Goal: Task Accomplishment & Management: Use online tool/utility

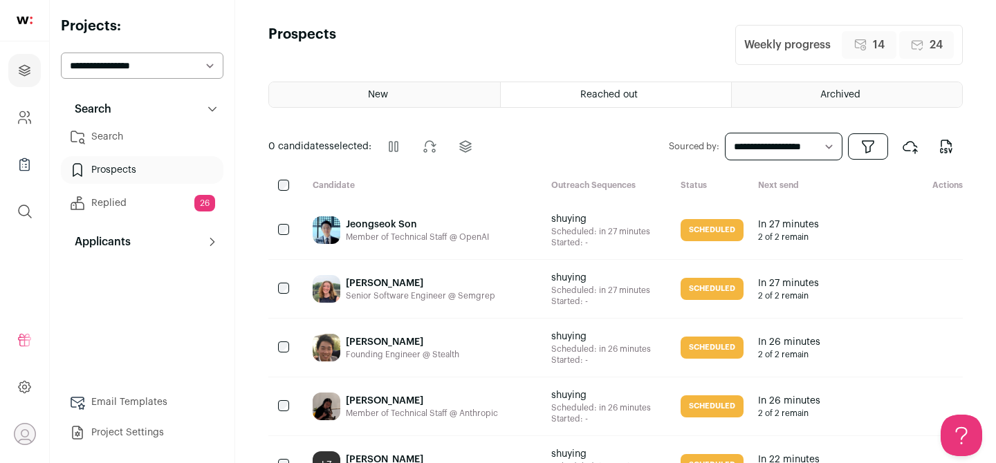
click at [128, 127] on link "Search" at bounding box center [142, 137] width 163 height 28
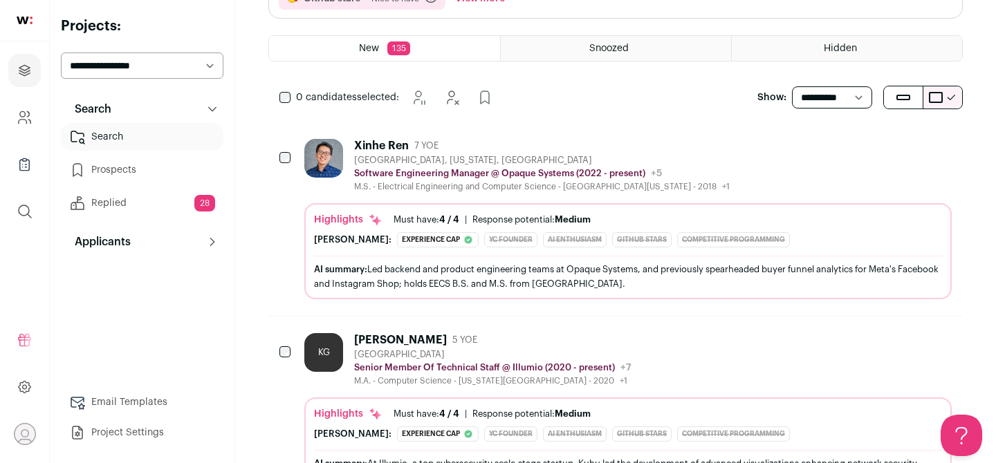
scroll to position [1, 0]
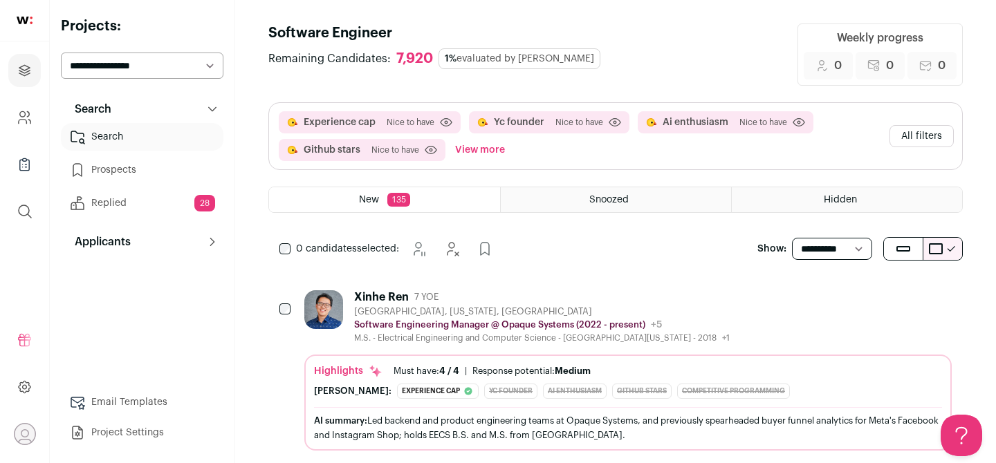
click at [914, 133] on button "All filters" at bounding box center [921, 136] width 64 height 22
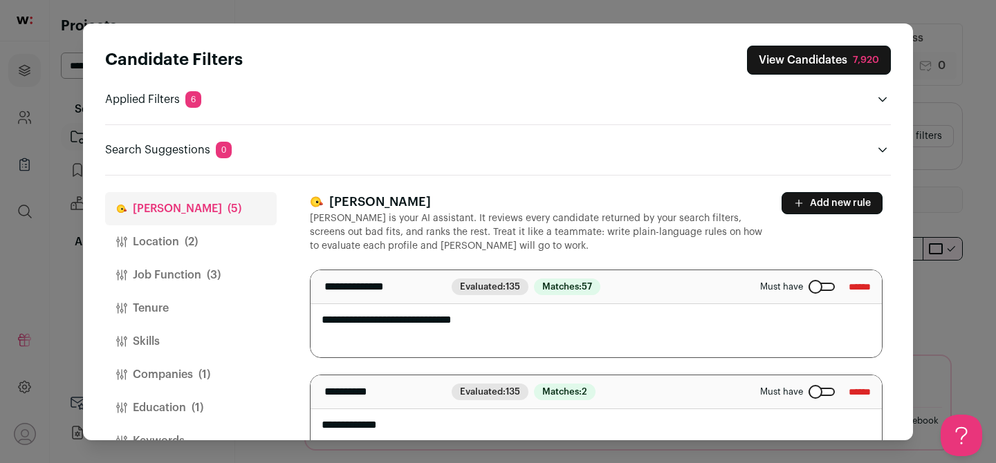
click at [162, 98] on p "Applied Filters 6" at bounding box center [153, 99] width 96 height 17
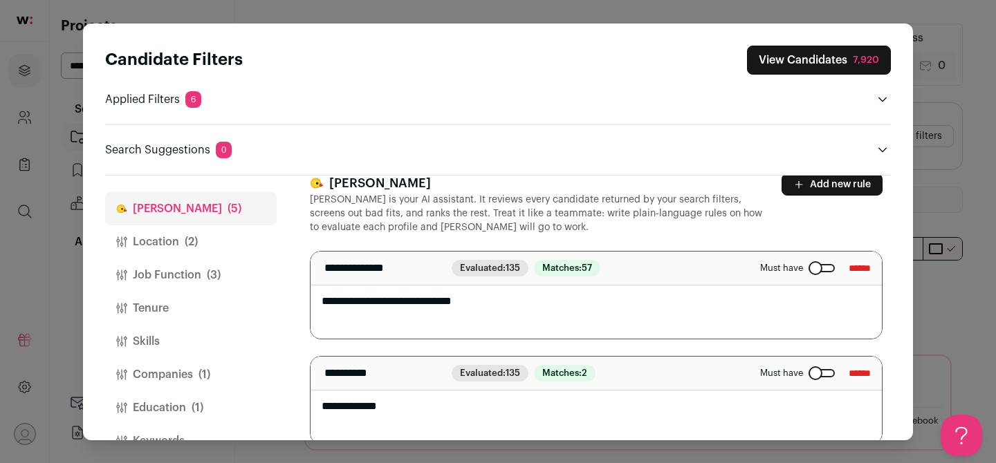
scroll to position [18, 0]
click at [853, 269] on input "******" at bounding box center [860, 269] width 22 height 22
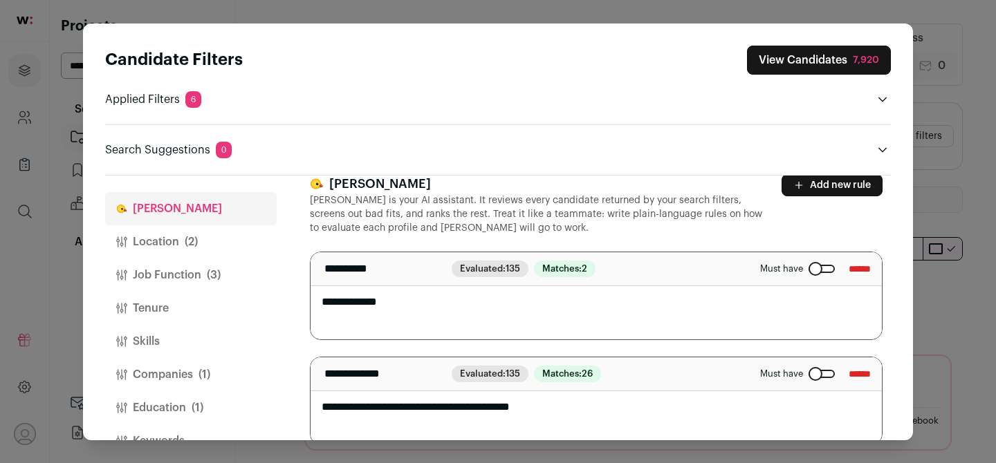
click at [853, 270] on input "******" at bounding box center [860, 269] width 22 height 22
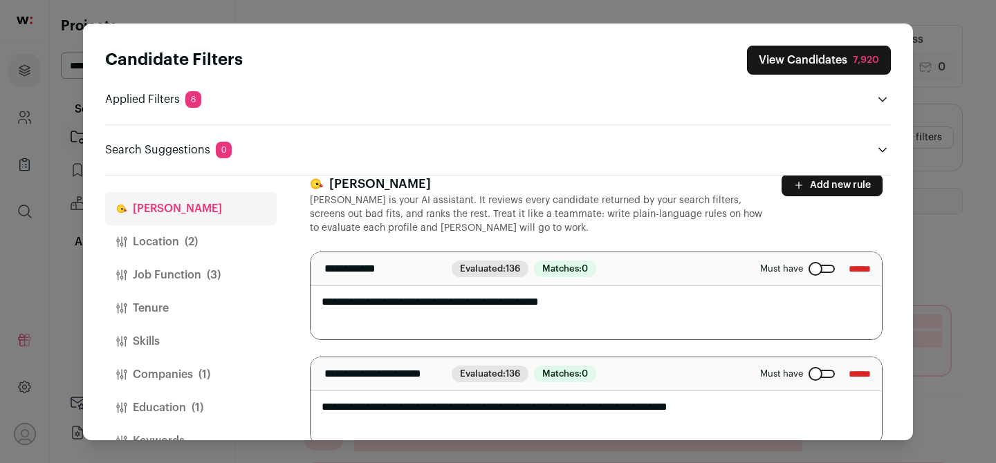
click at [853, 268] on input "******" at bounding box center [860, 269] width 22 height 22
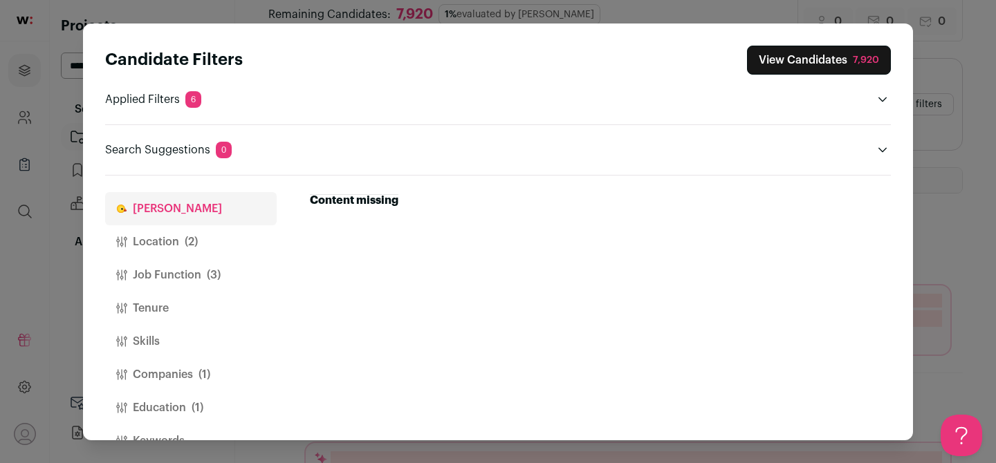
scroll to position [48, 0]
click at [204, 206] on button "[PERSON_NAME]" at bounding box center [191, 208] width 172 height 33
click at [182, 244] on button "Location (2)" at bounding box center [191, 241] width 172 height 33
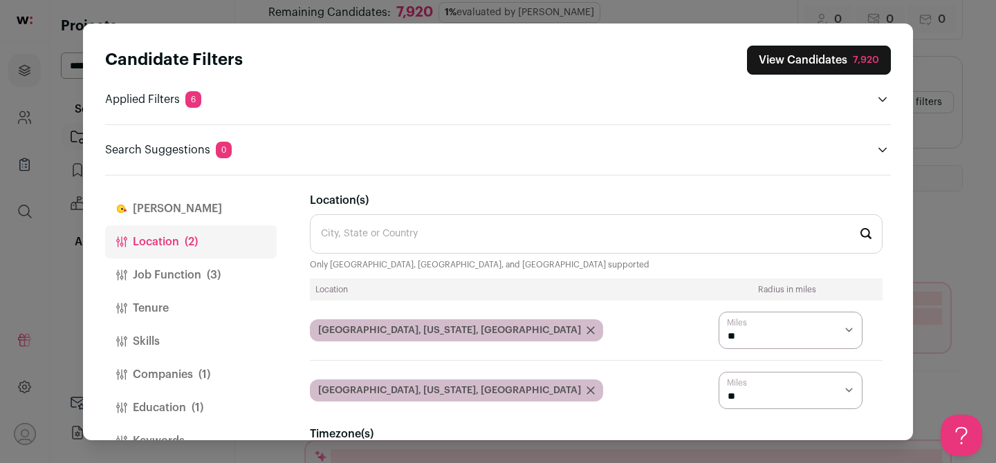
click at [187, 219] on button "[PERSON_NAME]" at bounding box center [191, 208] width 172 height 33
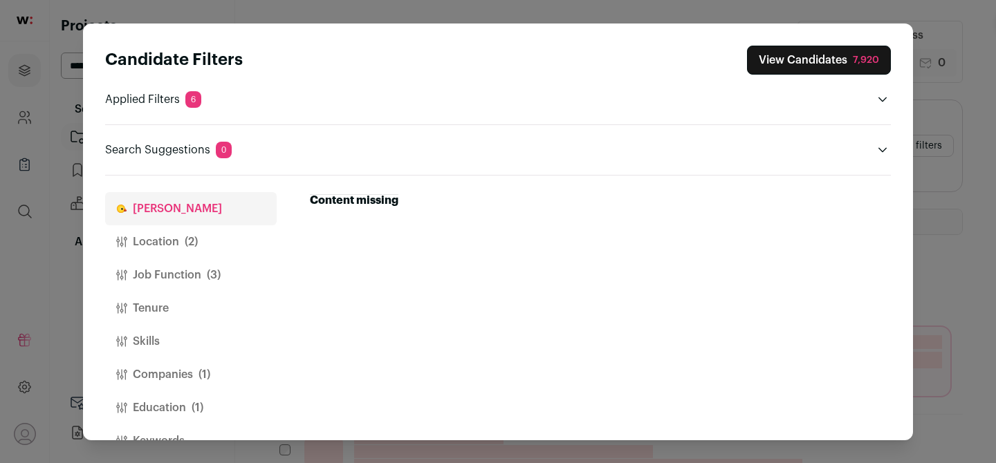
scroll to position [0, 0]
click at [145, 157] on p "Search Suggestions 0" at bounding box center [168, 150] width 127 height 17
click at [159, 103] on p "Applied Filters 6" at bounding box center [153, 99] width 96 height 17
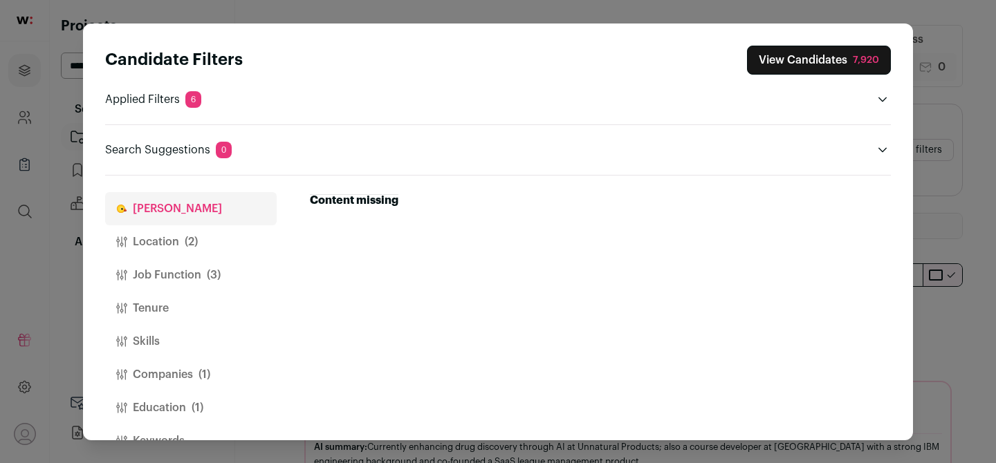
click at [191, 100] on span "6" at bounding box center [193, 99] width 16 height 17
click at [178, 241] on button "Location (2)" at bounding box center [191, 241] width 172 height 33
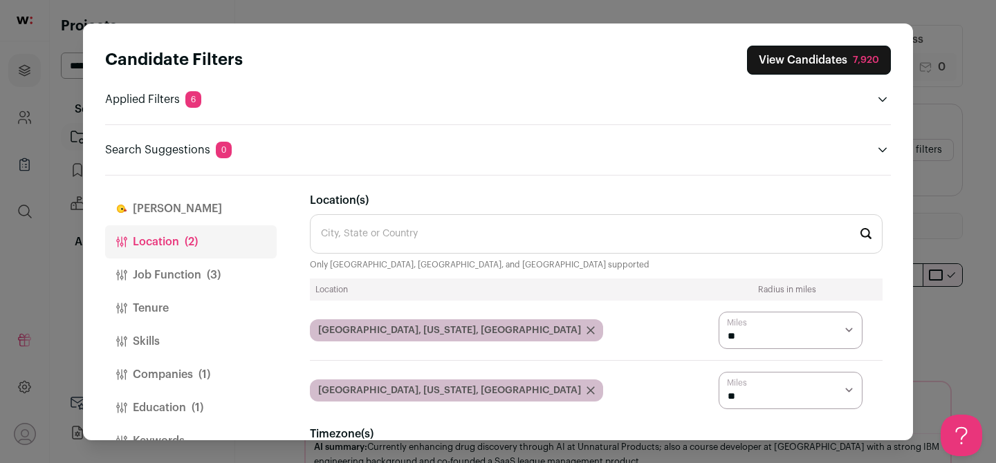
click at [174, 270] on button "Job Function (3)" at bounding box center [191, 275] width 172 height 33
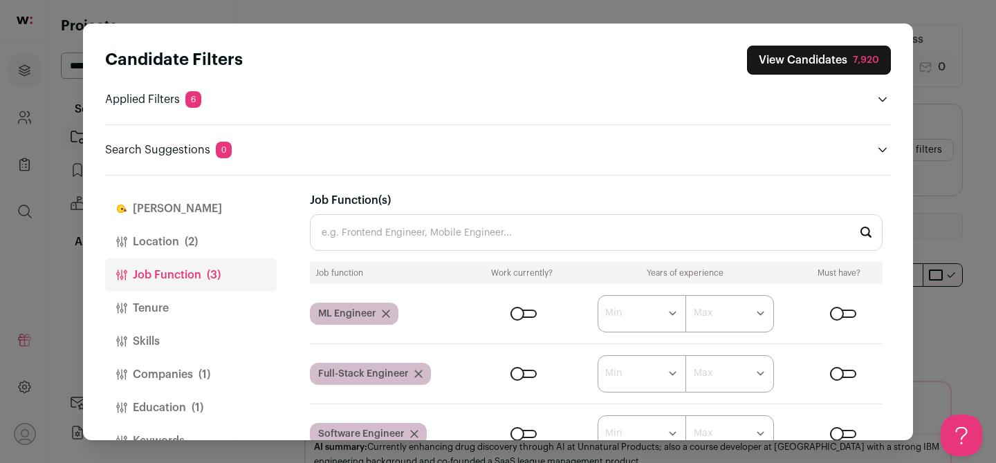
click at [947, 71] on div "Candidate Filters View Candidates 7,920 Applied Filters 6 Github stars or Compe…" at bounding box center [498, 231] width 996 height 463
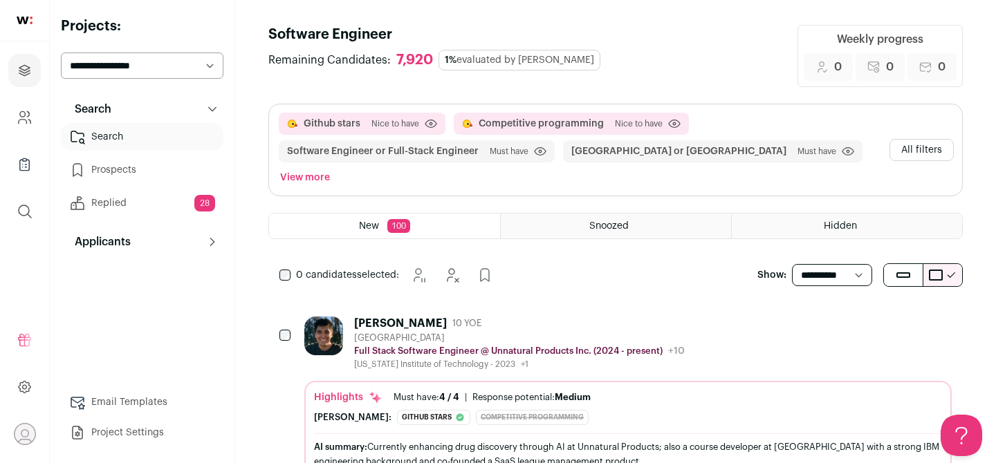
click at [932, 139] on button "All filters" at bounding box center [921, 150] width 64 height 22
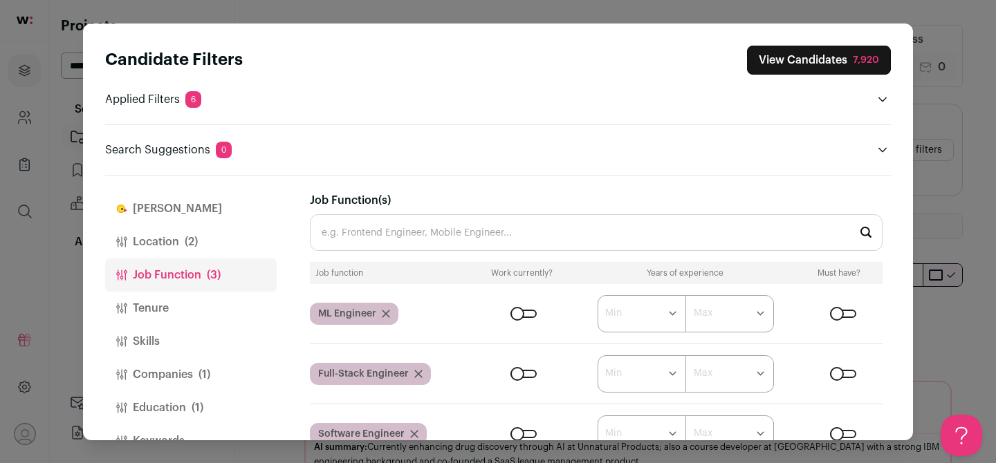
click at [139, 214] on button "[PERSON_NAME]" at bounding box center [191, 208] width 172 height 33
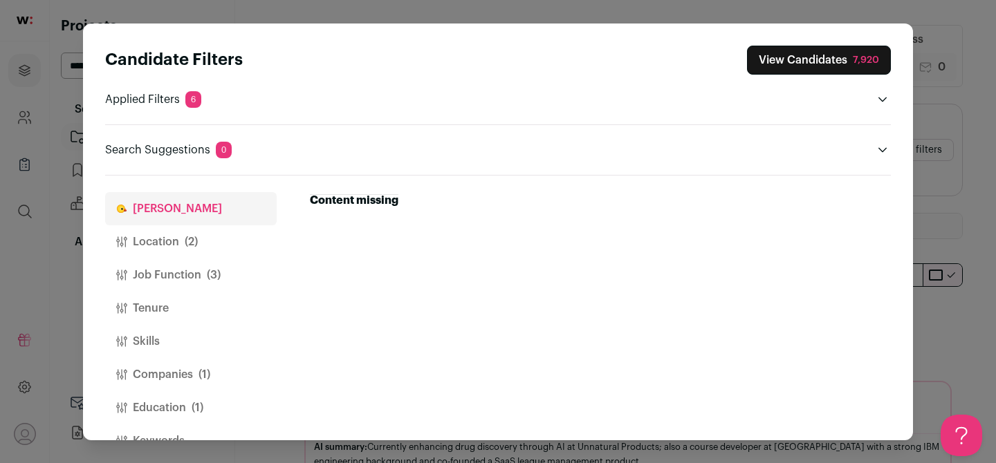
click at [963, 63] on div "Candidate Filters View Candidates 7,920 Applied Filters 6 Github stars or Compe…" at bounding box center [498, 231] width 996 height 463
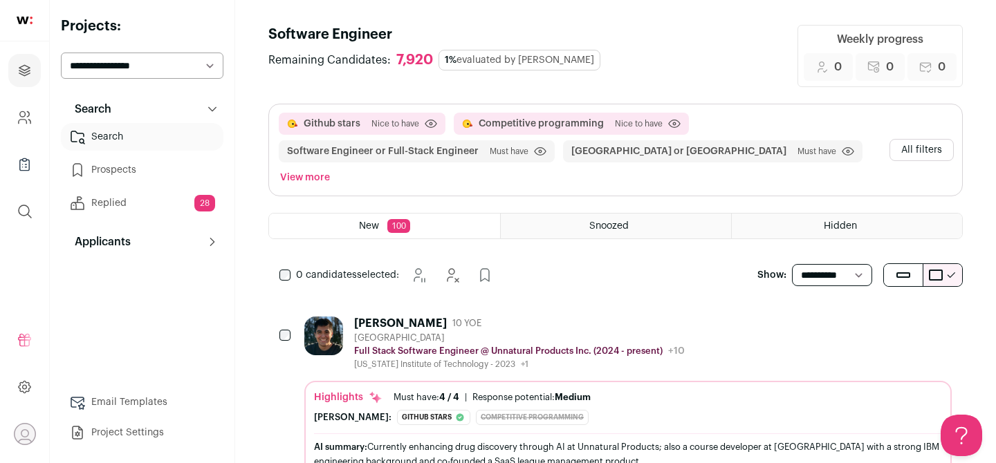
click at [333, 168] on button "View more" at bounding box center [304, 177] width 55 height 19
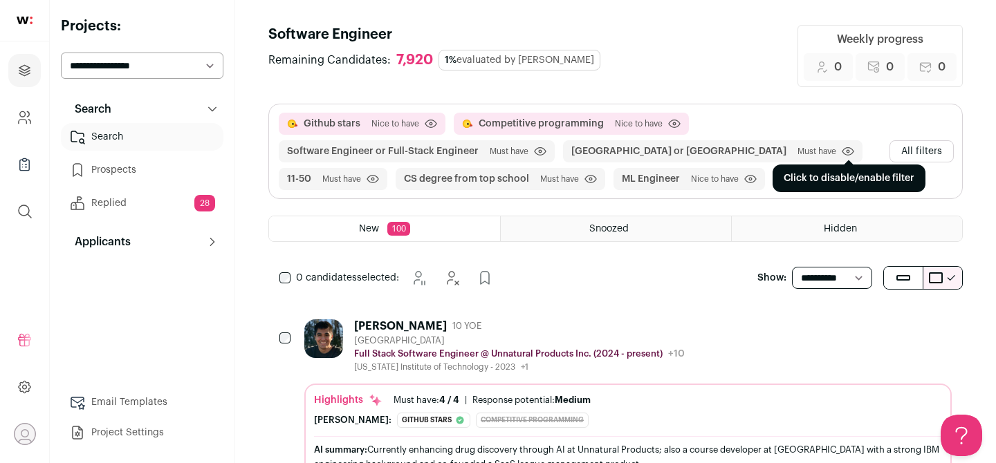
click at [847, 152] on icon "submit" at bounding box center [848, 151] width 3 height 3
click at [842, 152] on icon "submit" at bounding box center [848, 152] width 12 height 14
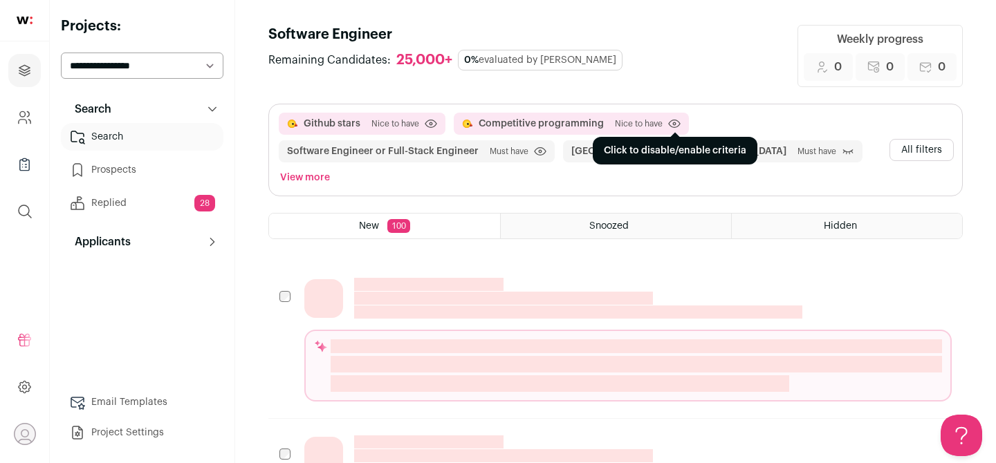
click at [672, 119] on icon at bounding box center [674, 124] width 12 height 10
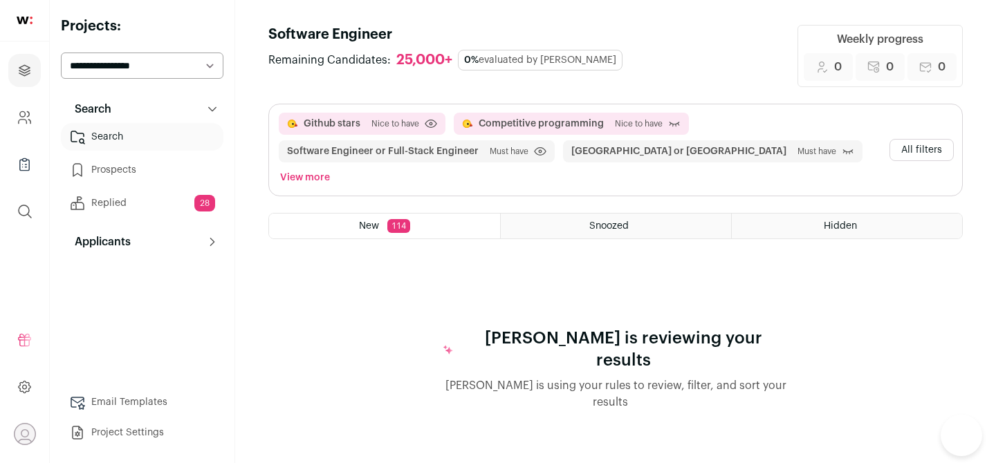
click at [675, 127] on icon at bounding box center [674, 124] width 12 height 14
click at [910, 139] on button "All filters" at bounding box center [921, 150] width 64 height 22
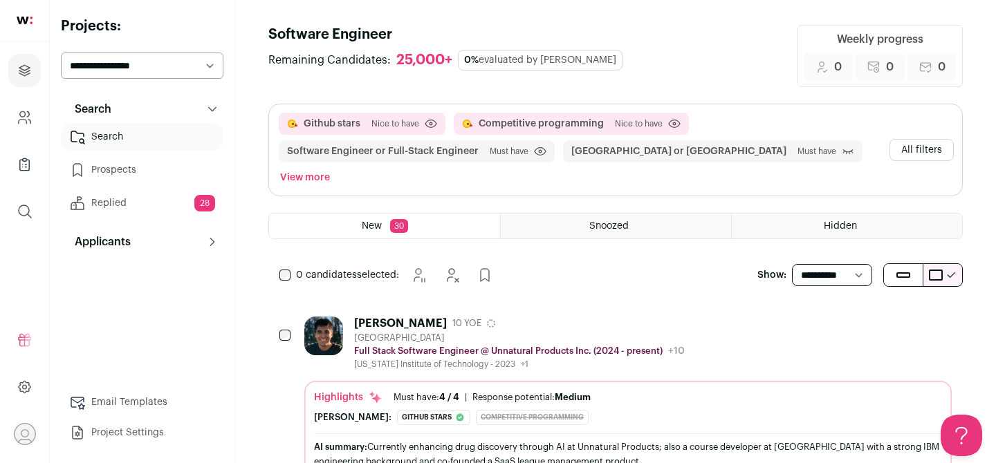
click at [207, 60] on select "**********" at bounding box center [142, 66] width 163 height 26
click at [905, 143] on button "All filters" at bounding box center [921, 150] width 64 height 22
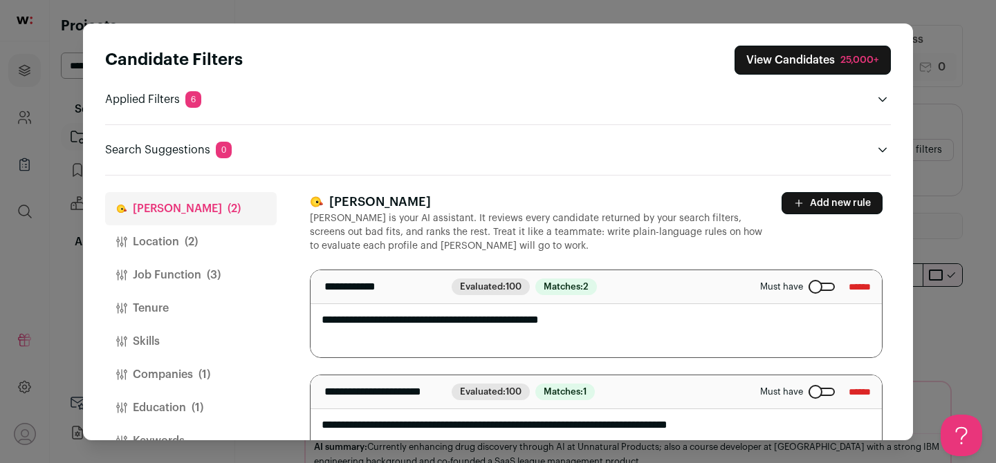
click at [823, 206] on button "Add new rule" at bounding box center [832, 203] width 101 height 22
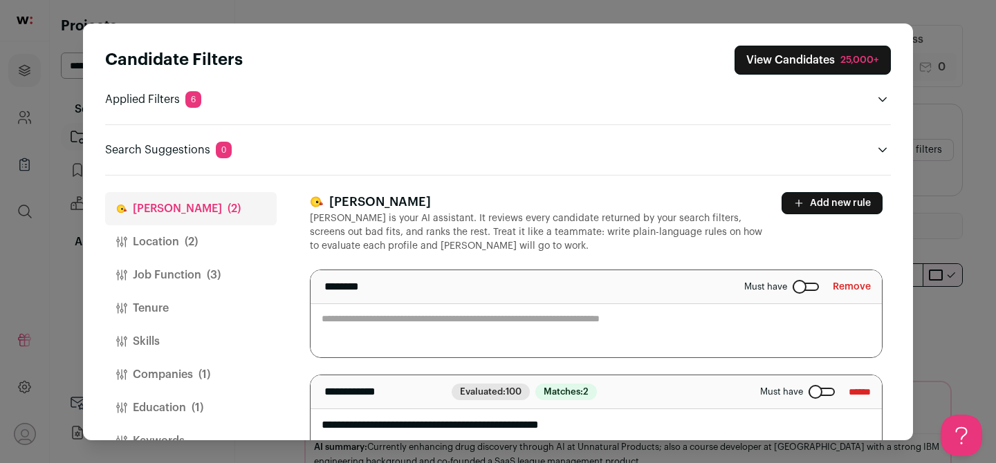
click at [568, 318] on textarea "Close modal via background" at bounding box center [596, 313] width 571 height 87
type textarea "**********"
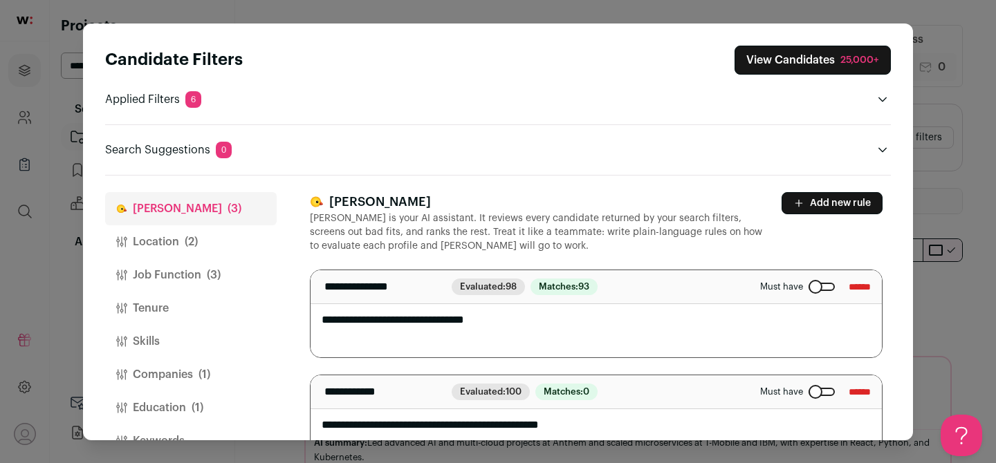
click at [551, 317] on textarea "**********" at bounding box center [596, 313] width 571 height 87
paste textarea "**********"
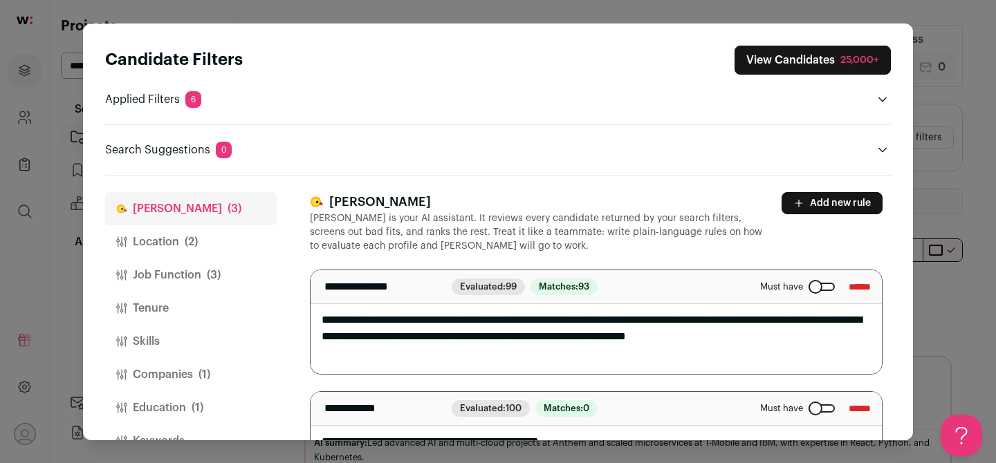
click at [508, 320] on textarea "**********" at bounding box center [596, 322] width 571 height 104
click at [452, 352] on textarea "**********" at bounding box center [596, 322] width 571 height 104
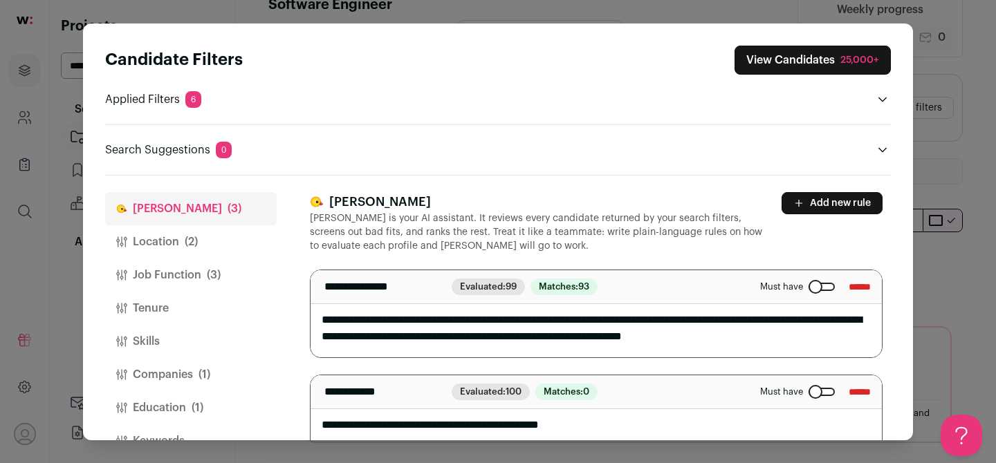
type textarea "**********"
click at [736, 255] on div "**********" at bounding box center [596, 380] width 573 height 376
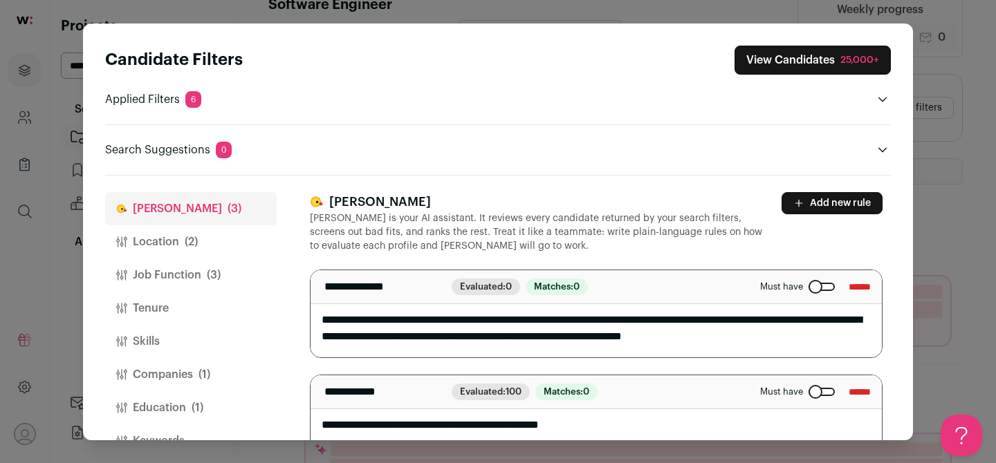
click at [782, 66] on button "View Candidates 25,000+" at bounding box center [812, 60] width 156 height 29
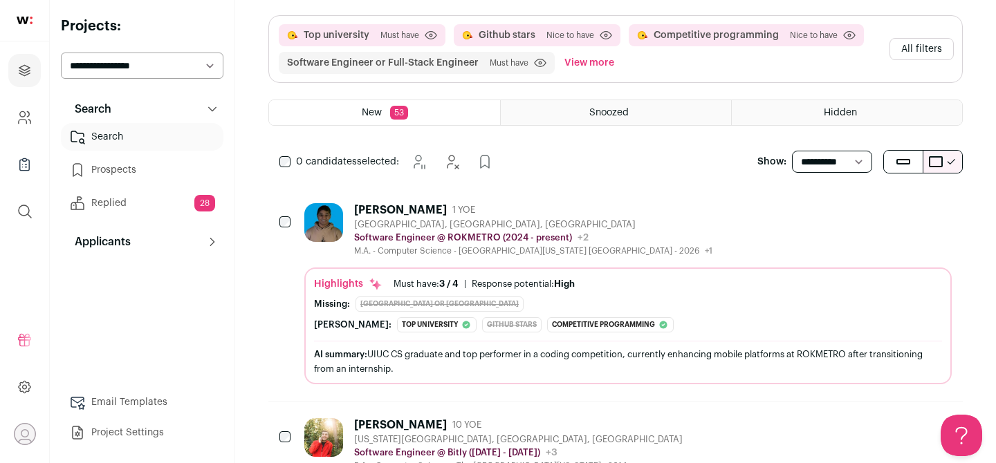
scroll to position [89, 0]
click at [676, 219] on div "[PERSON_NAME] 1 YOE [GEOGRAPHIC_DATA], [GEOGRAPHIC_DATA], [GEOGRAPHIC_DATA] Sof…" at bounding box center [627, 229] width 647 height 53
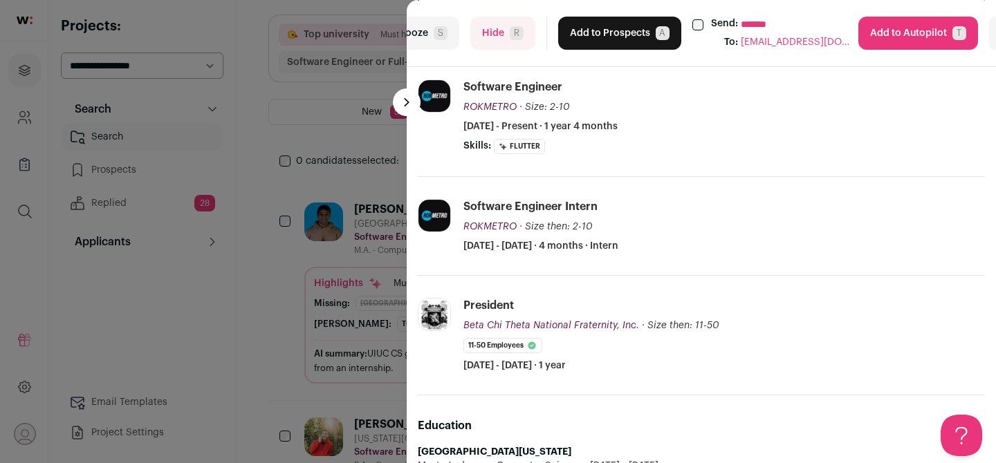
scroll to position [227, 0]
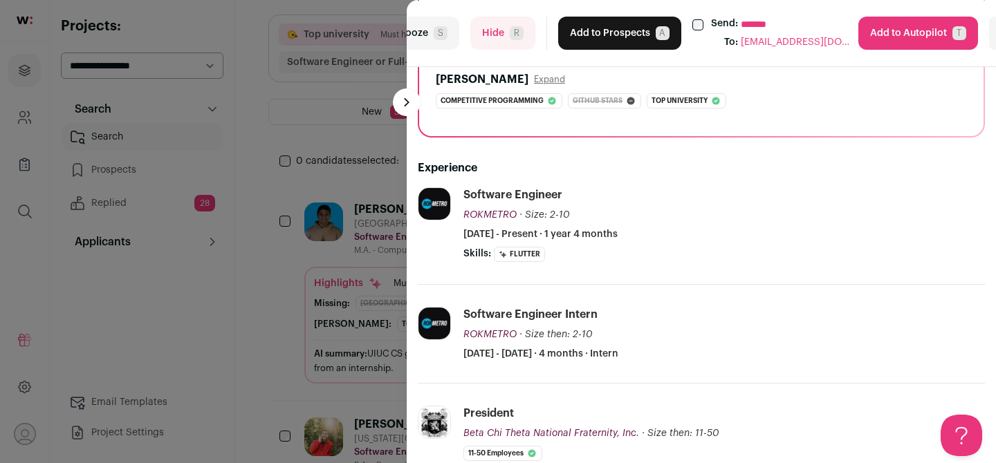
click at [481, 40] on button "Hide R" at bounding box center [502, 33] width 65 height 33
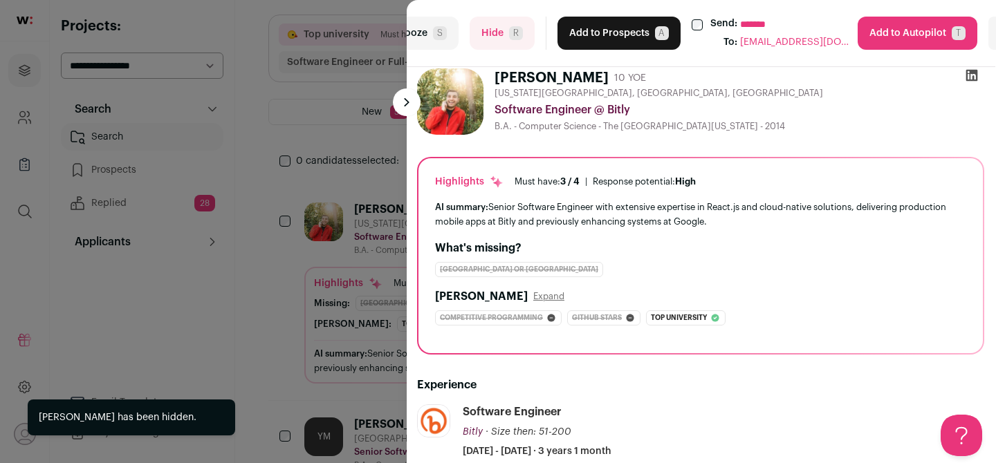
scroll to position [0, 1]
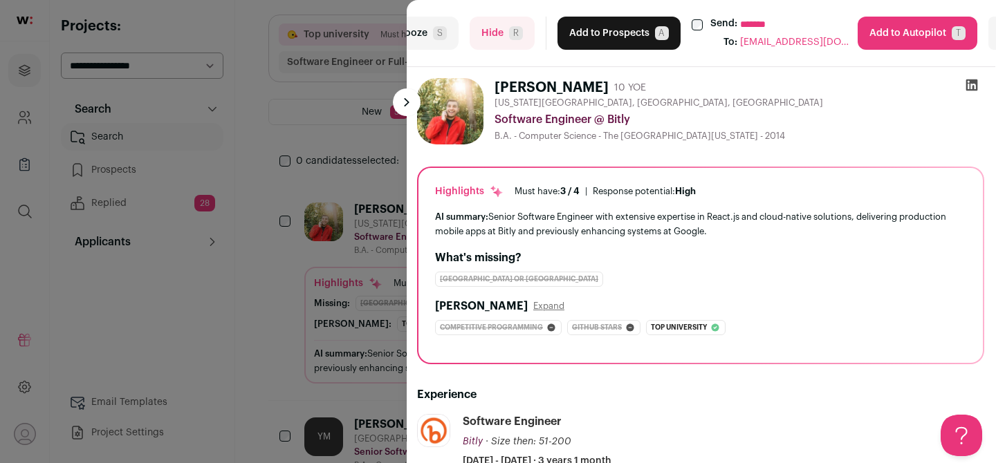
click at [332, 138] on div "**********" at bounding box center [498, 231] width 996 height 463
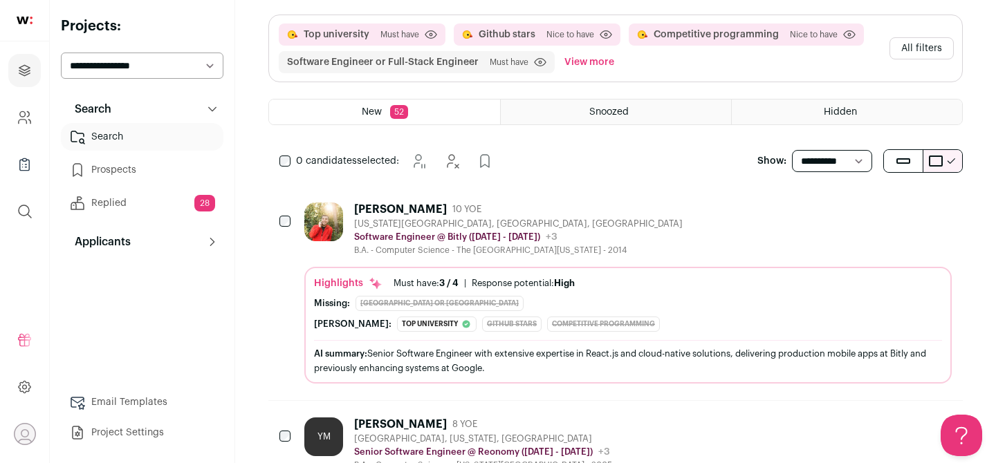
scroll to position [67, 0]
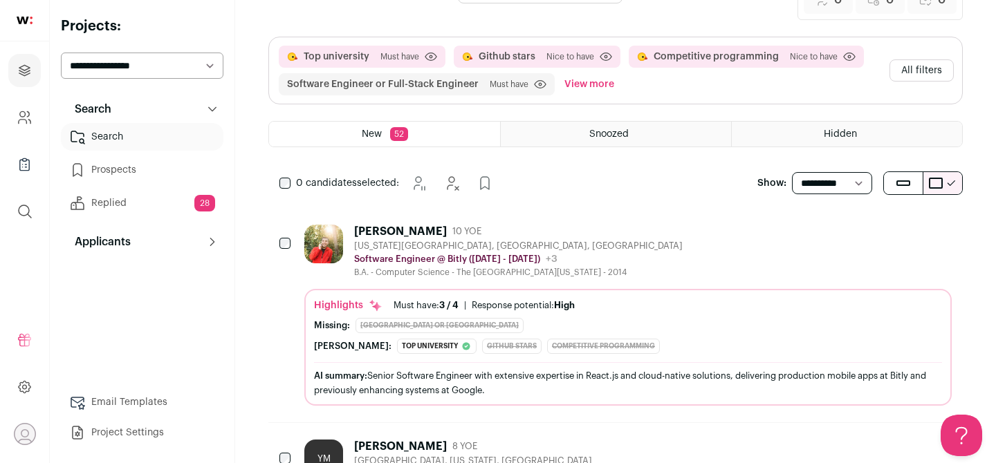
click at [914, 71] on button "All filters" at bounding box center [921, 70] width 64 height 22
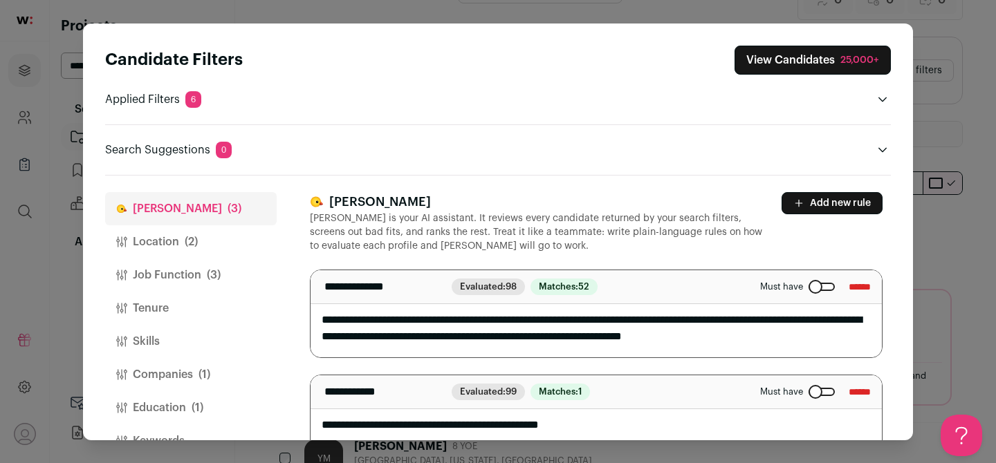
click at [178, 247] on button "Location (2)" at bounding box center [191, 241] width 172 height 33
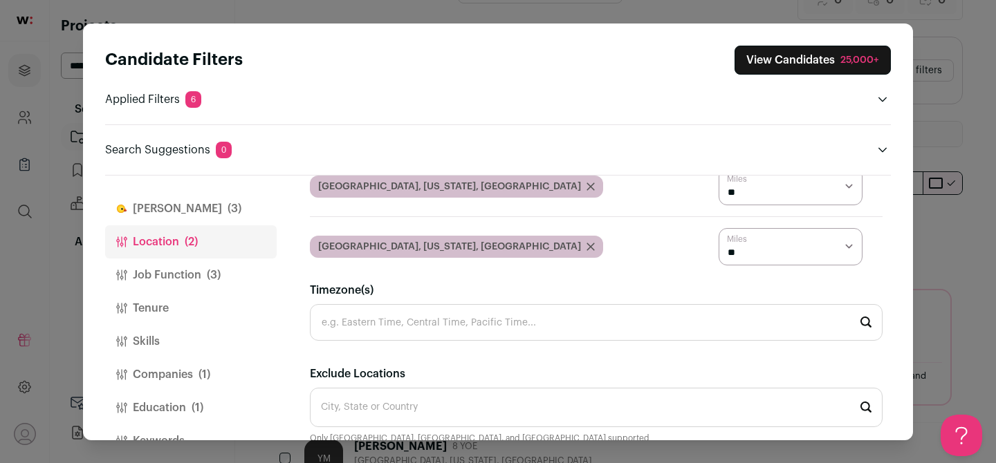
scroll to position [189, 0]
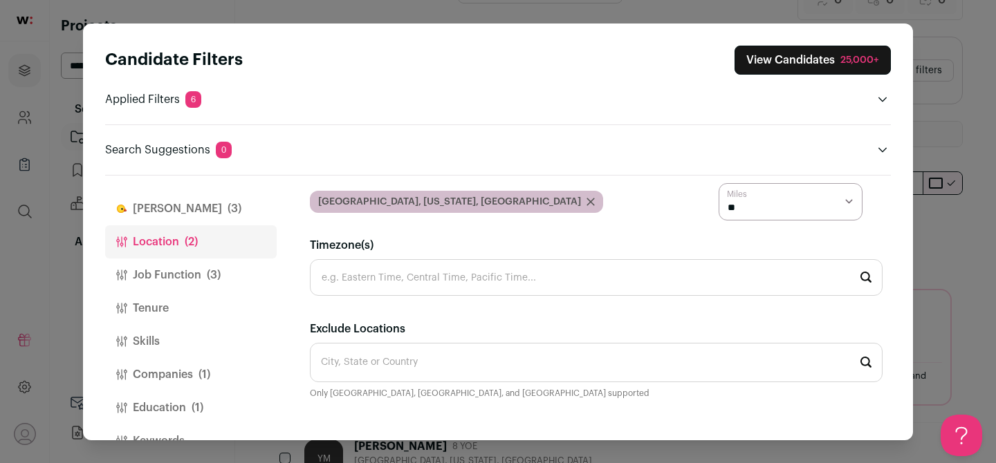
click at [936, 222] on div "Candidate Filters View Candidates 25,000+ Applied Filters 6 Degree required, Gi…" at bounding box center [498, 231] width 996 height 463
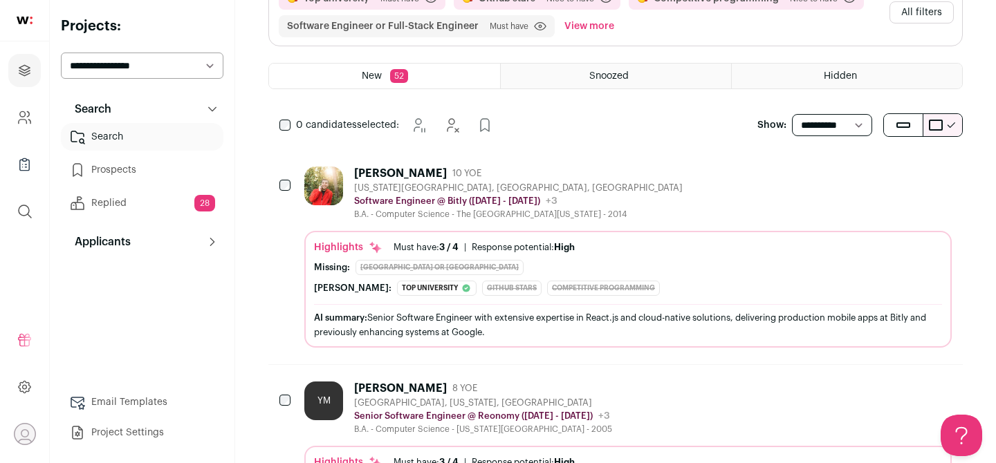
scroll to position [80, 0]
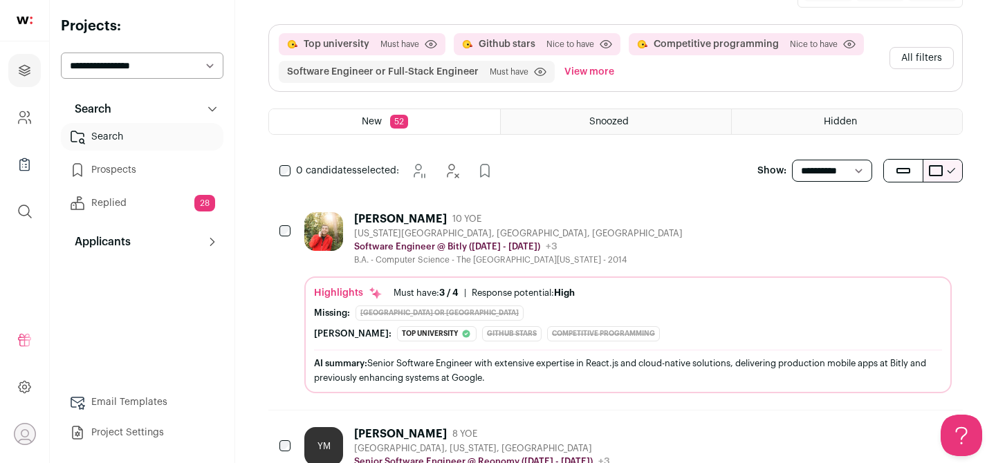
click at [628, 236] on div "[PERSON_NAME] 10 YOE [US_STATE][GEOGRAPHIC_DATA], [GEOGRAPHIC_DATA], [GEOGRAPHI…" at bounding box center [627, 238] width 647 height 53
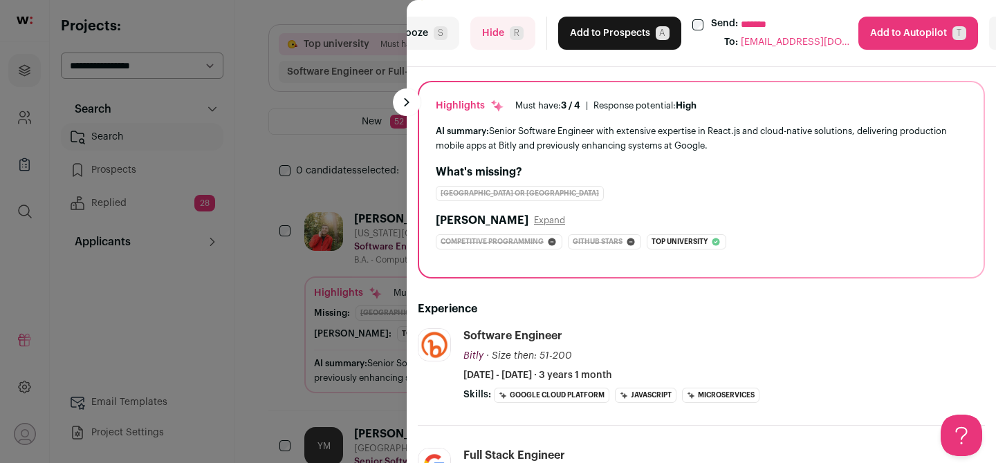
scroll to position [12, 0]
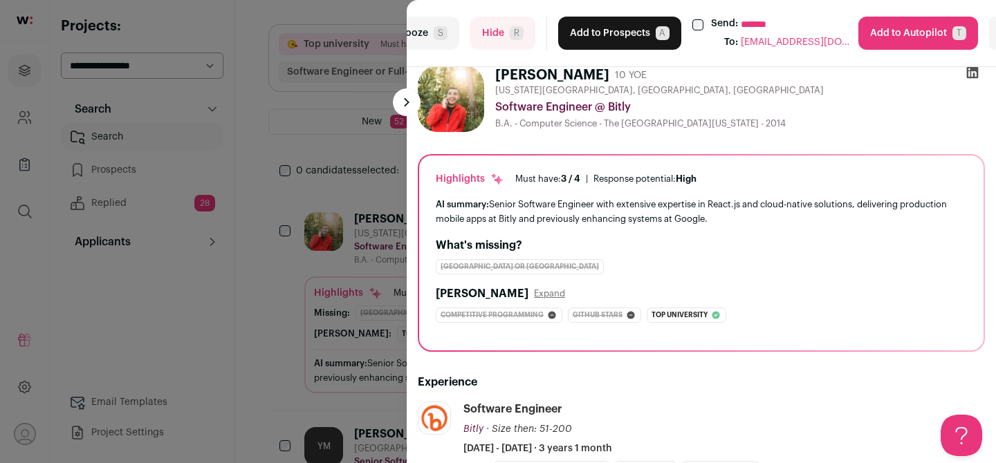
click at [608, 29] on button "Add to Prospects A" at bounding box center [619, 33] width 123 height 33
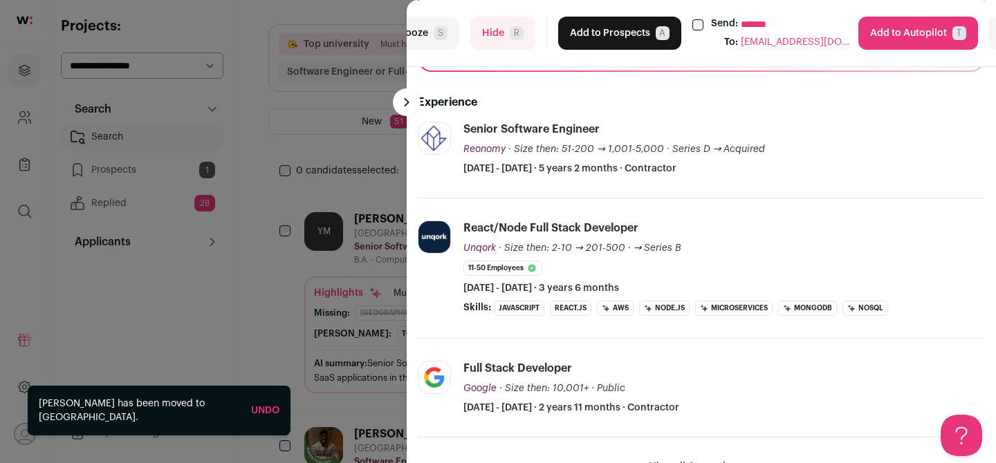
scroll to position [328, 0]
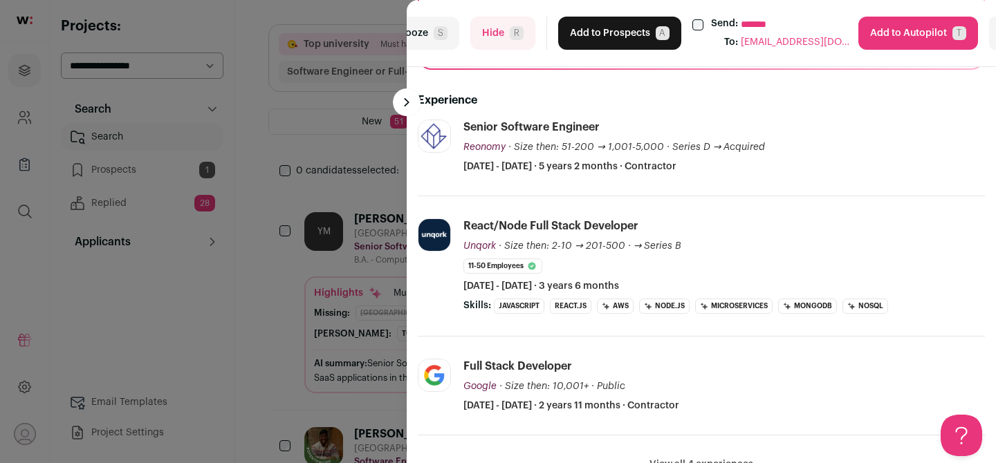
click at [610, 27] on button "Add to Prospects A" at bounding box center [619, 33] width 123 height 33
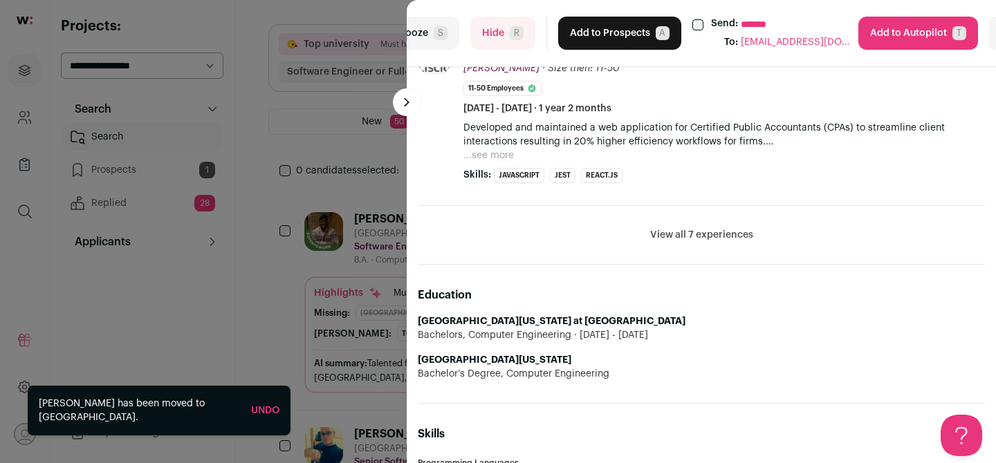
scroll to position [741, 0]
click at [511, 37] on span "R" at bounding box center [517, 33] width 14 height 14
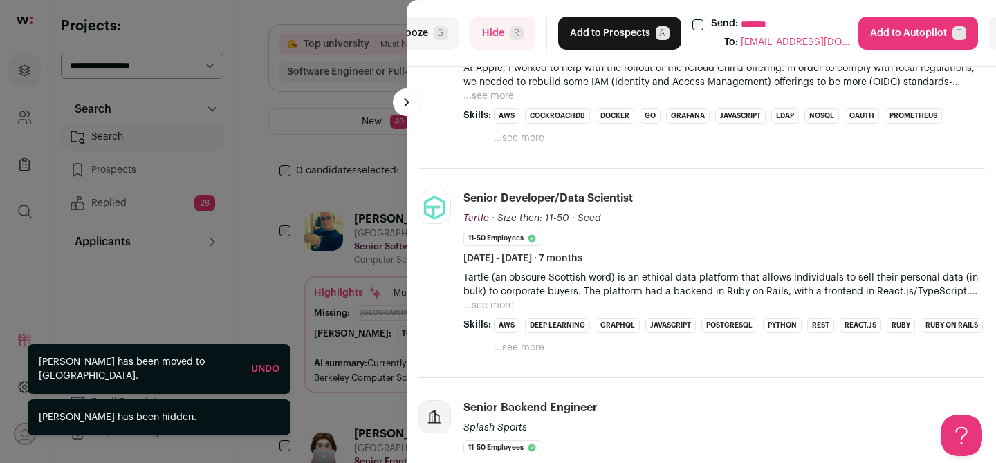
scroll to position [467, 0]
click at [323, 155] on div "**********" at bounding box center [498, 231] width 996 height 463
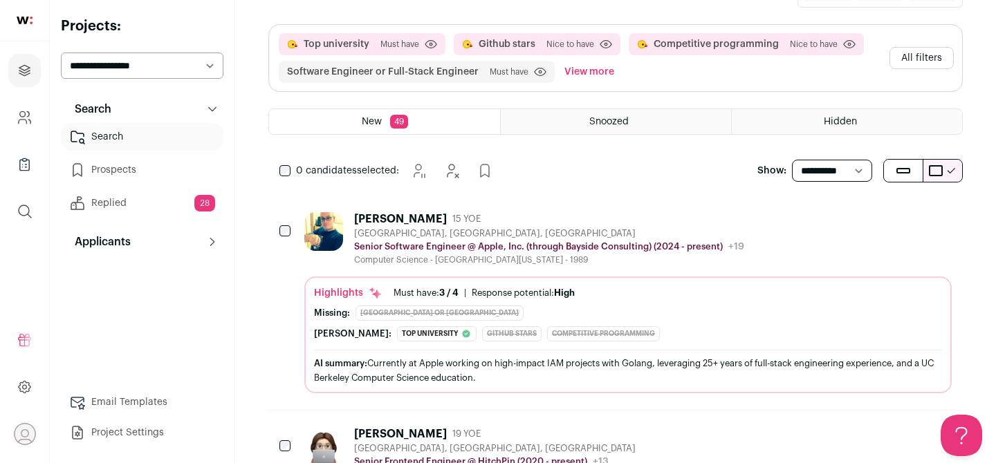
click at [916, 60] on button "All filters" at bounding box center [921, 58] width 64 height 22
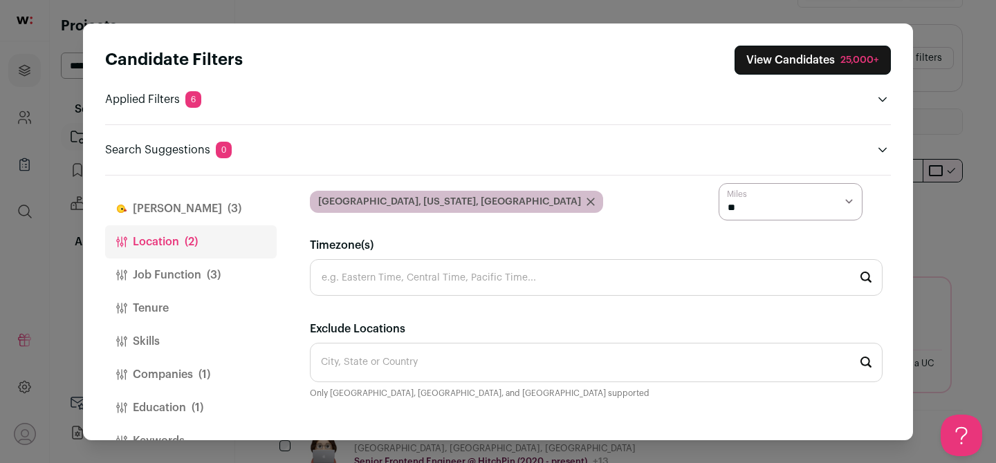
click at [149, 204] on button "[PERSON_NAME] (3)" at bounding box center [191, 208] width 172 height 33
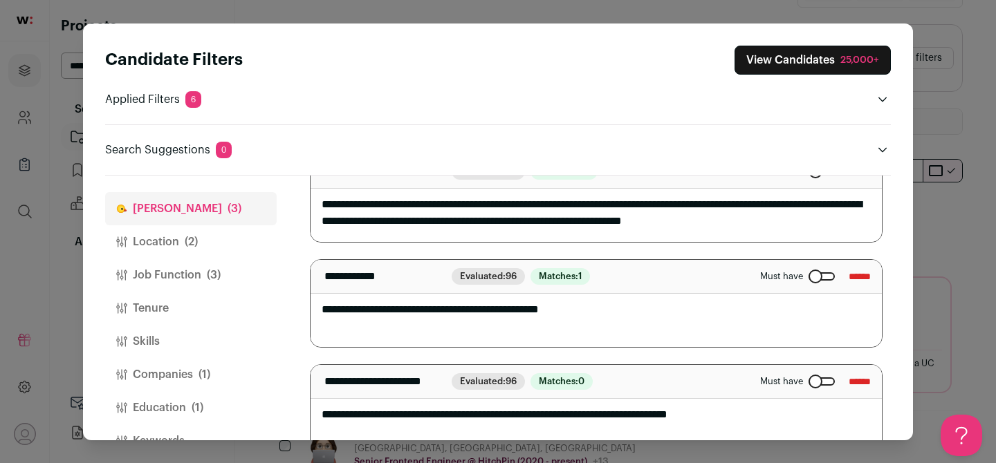
scroll to position [96, 0]
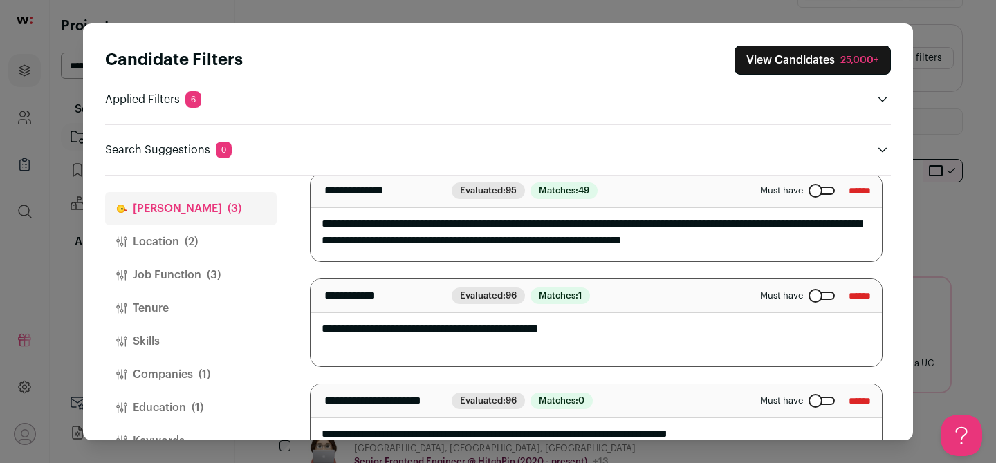
drag, startPoint x: 649, startPoint y: 244, endPoint x: 519, endPoint y: 247, distance: 130.0
click at [519, 247] on textarea "**********" at bounding box center [596, 217] width 571 height 87
type textarea "**********"
click at [705, 161] on header "Candidate Filters View Candidates 25,000+ Applied Filters 6 Degree required, Gi…" at bounding box center [498, 100] width 786 height 152
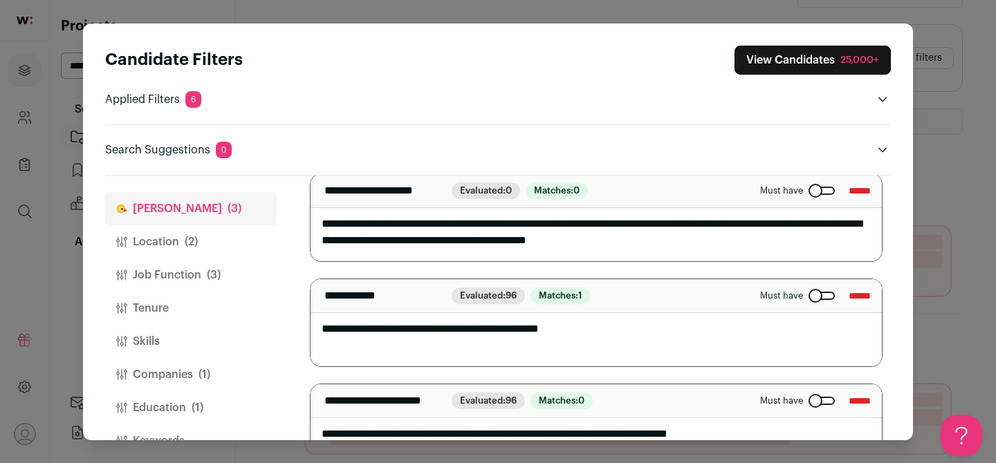
click at [793, 52] on button "View Candidates 25,000+" at bounding box center [812, 60] width 156 height 29
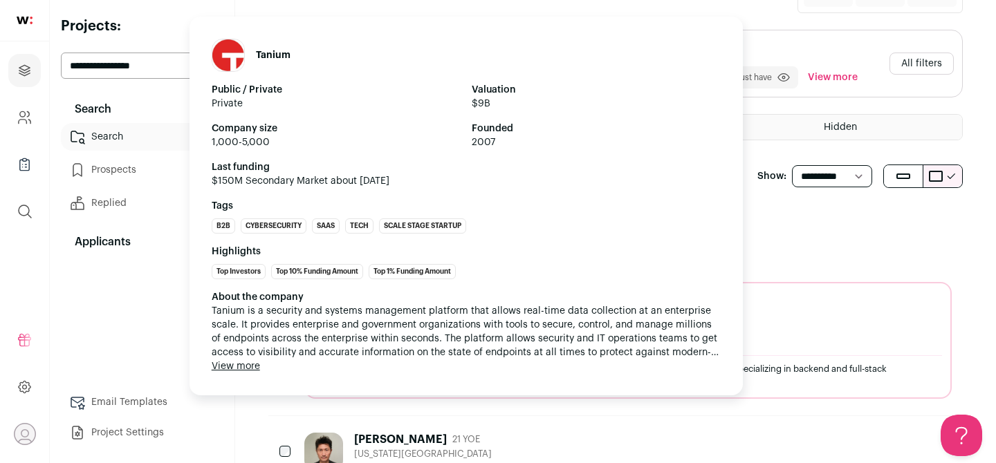
scroll to position [75, 0]
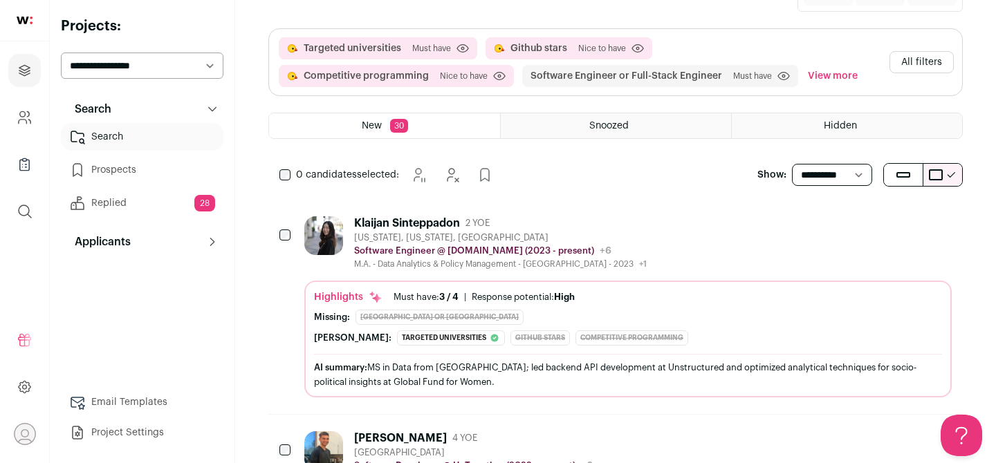
click at [790, 254] on div "Klaijan Sinteppadon 2 YOE [US_STATE], [US_STATE], [GEOGRAPHIC_DATA] Software En…" at bounding box center [627, 242] width 647 height 53
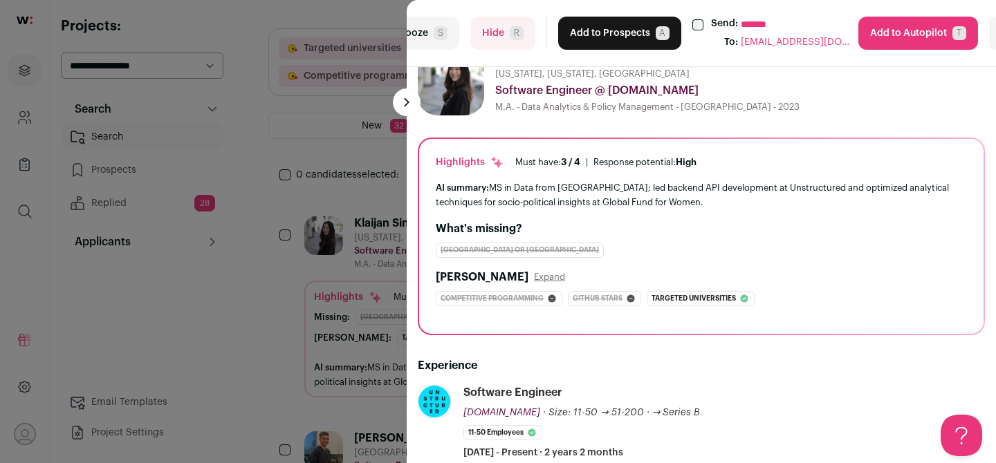
scroll to position [35, 0]
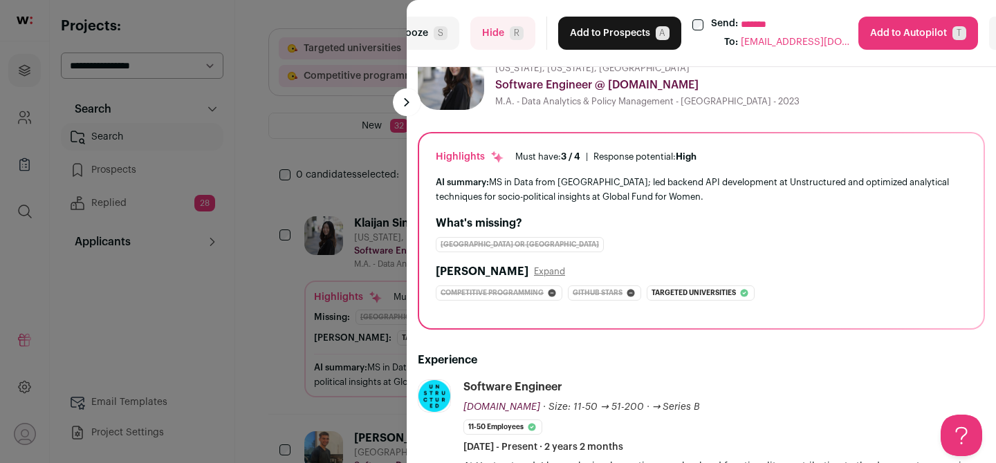
click at [479, 37] on button "Hide R" at bounding box center [502, 33] width 65 height 33
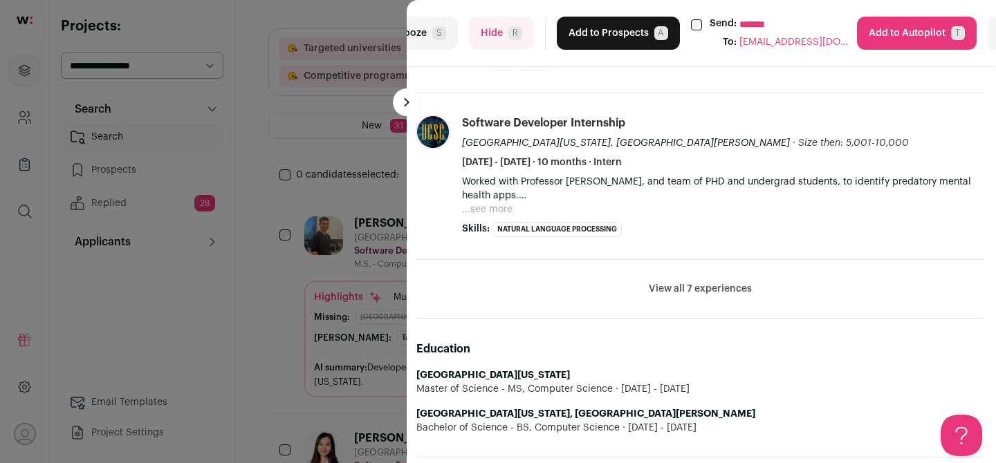
scroll to position [695, 1]
click at [498, 25] on button "Hide R" at bounding box center [501, 33] width 65 height 33
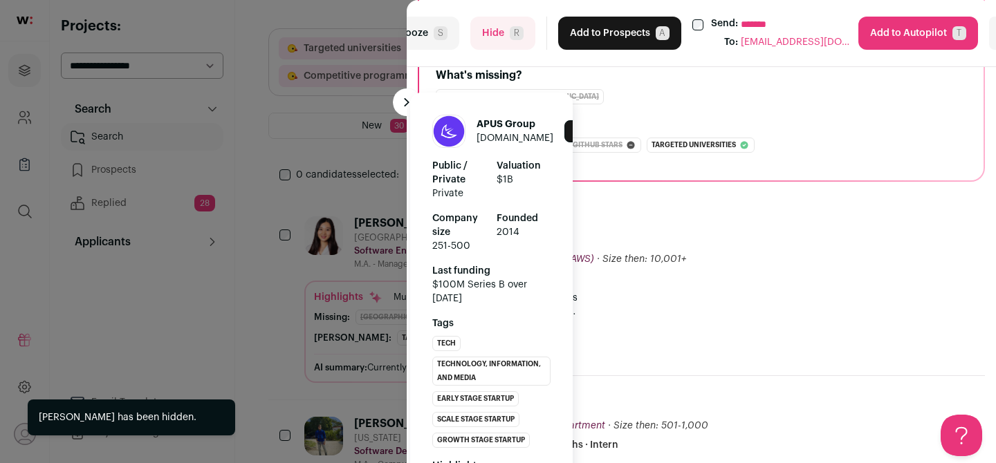
scroll to position [115, 0]
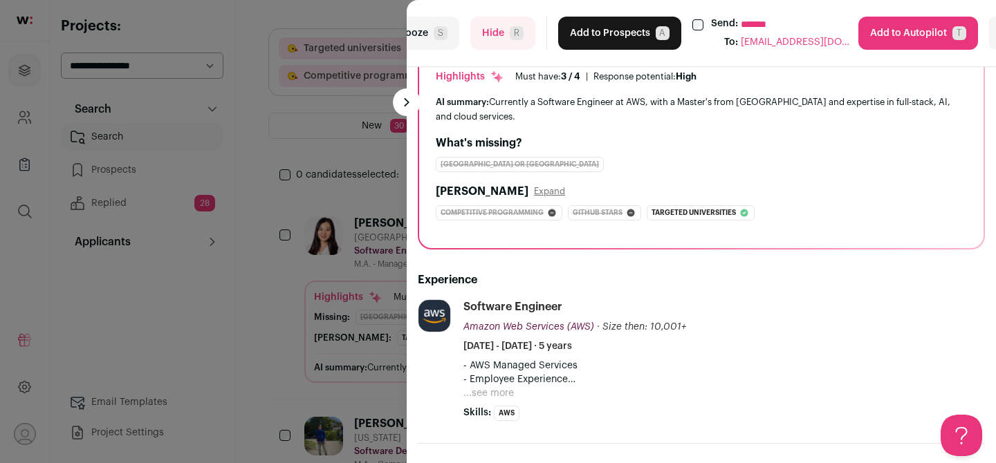
click at [494, 17] on button "Hide R" at bounding box center [502, 33] width 65 height 33
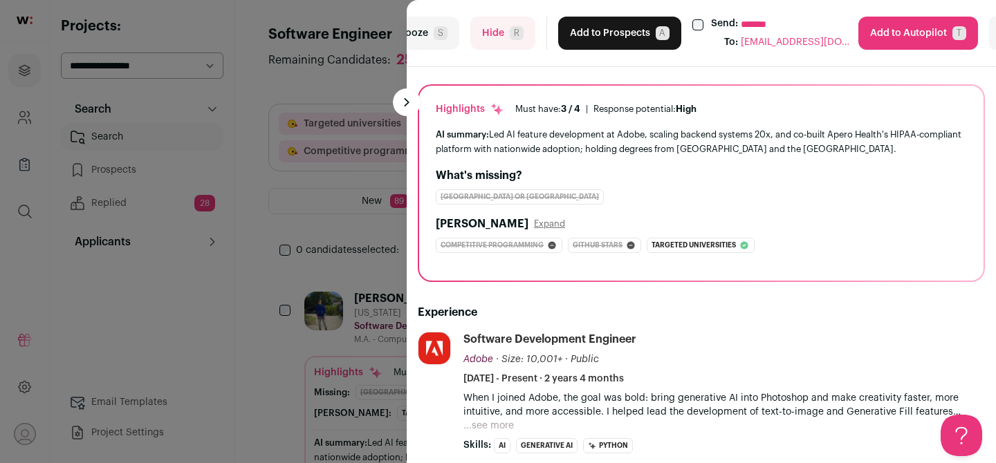
scroll to position [0, 0]
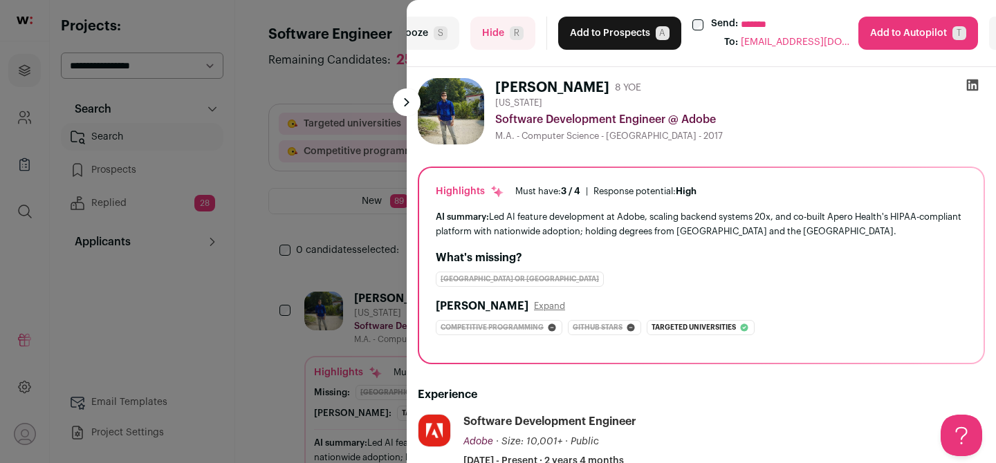
click at [405, 100] on button at bounding box center [407, 103] width 28 height 28
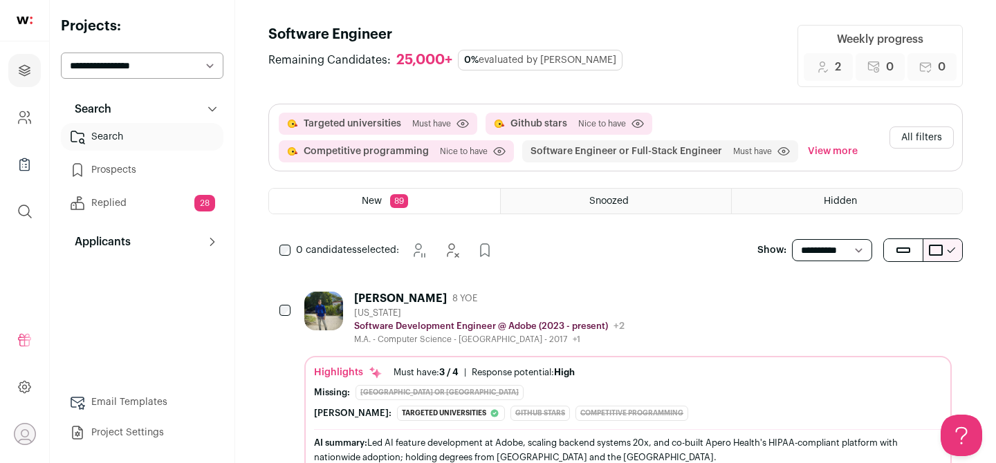
click at [925, 140] on button "All filters" at bounding box center [921, 138] width 64 height 22
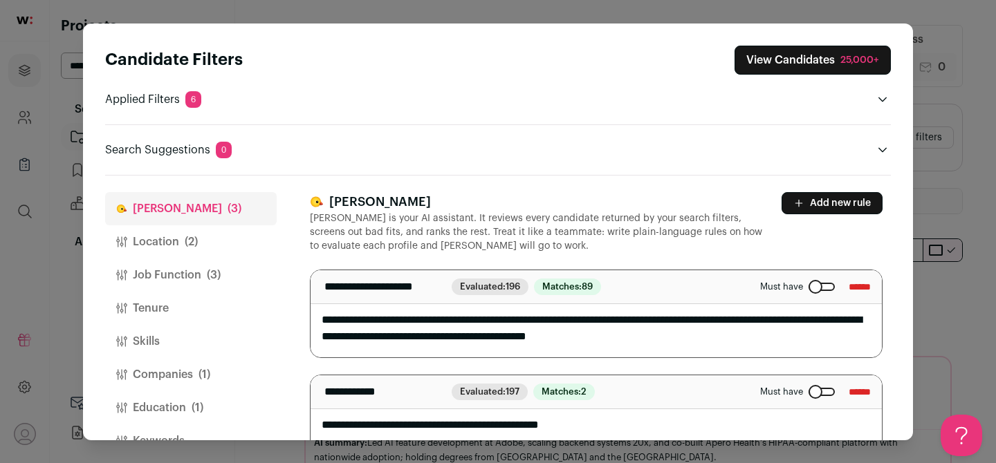
click at [827, 208] on button "Add new rule" at bounding box center [832, 203] width 101 height 22
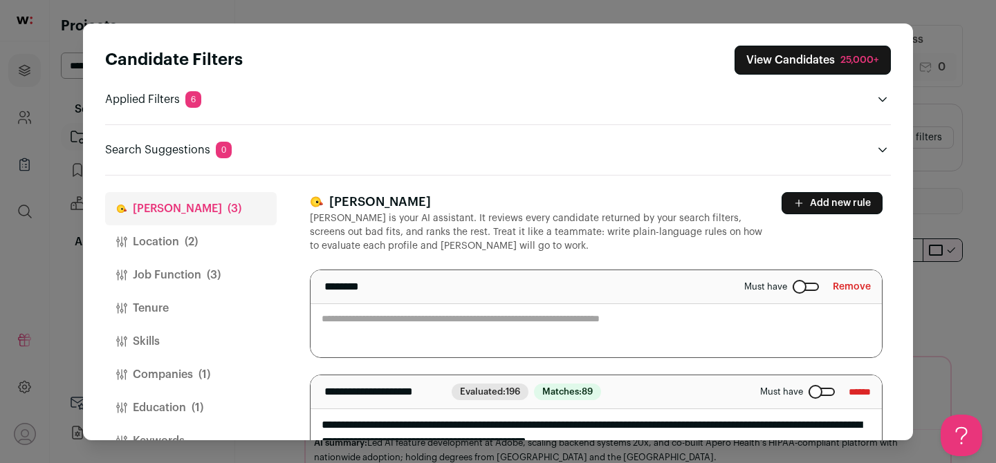
click at [465, 308] on textarea "Close modal via background" at bounding box center [596, 313] width 571 height 87
type textarea "**********"
click at [804, 287] on div "Close modal via background" at bounding box center [806, 287] width 26 height 8
click at [753, 250] on p "[PERSON_NAME] is your AI assistant. It reviews every candidate returned by your…" at bounding box center [537, 232] width 455 height 41
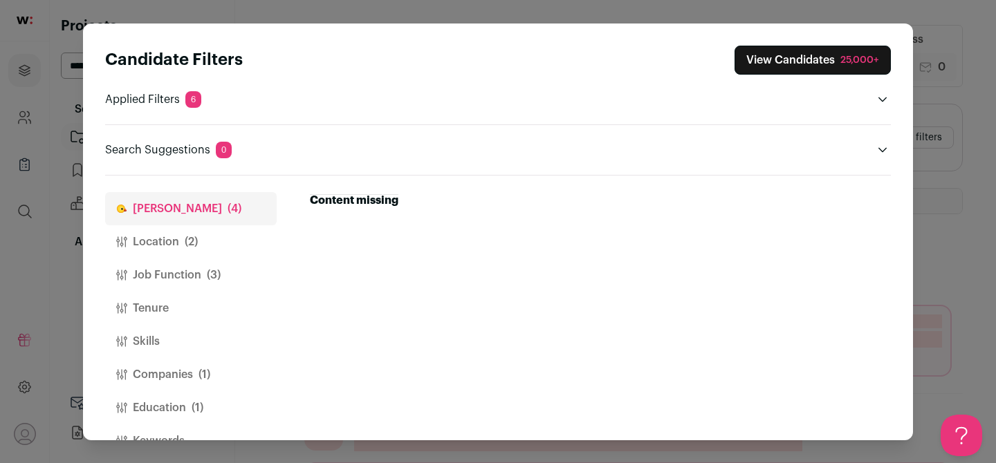
click at [676, 178] on div "Content missing Location(s) City, State or Country Only [GEOGRAPHIC_DATA], [GEO…" at bounding box center [600, 308] width 581 height 265
click at [826, 64] on button "View Candidates 25,000+" at bounding box center [812, 60] width 156 height 29
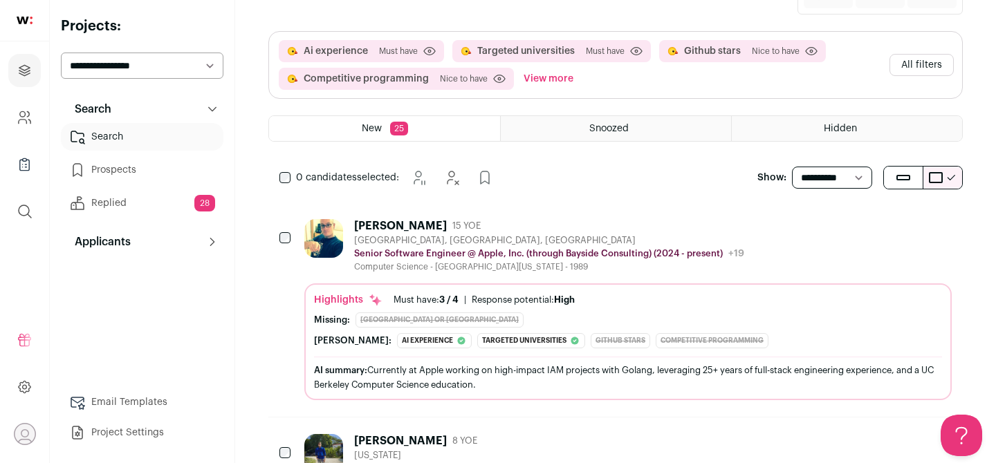
scroll to position [83, 0]
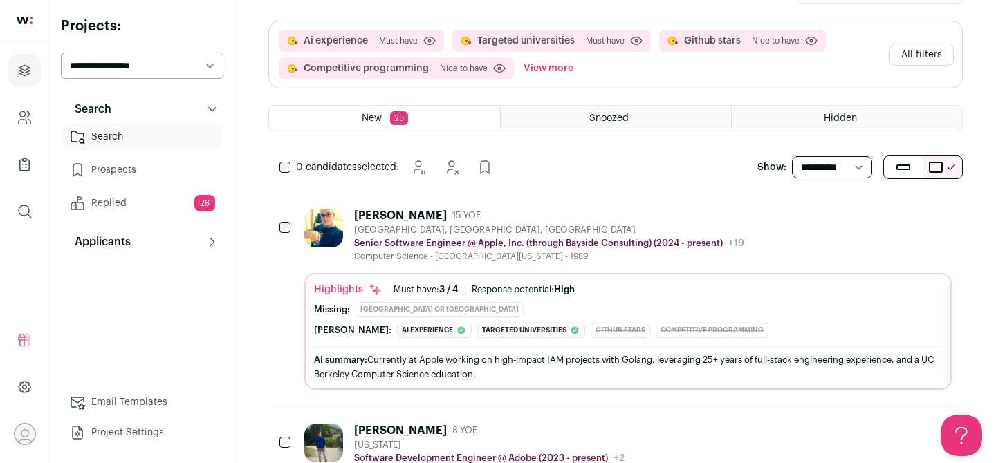
click at [515, 230] on div "[GEOGRAPHIC_DATA], [GEOGRAPHIC_DATA], [GEOGRAPHIC_DATA]" at bounding box center [549, 230] width 390 height 11
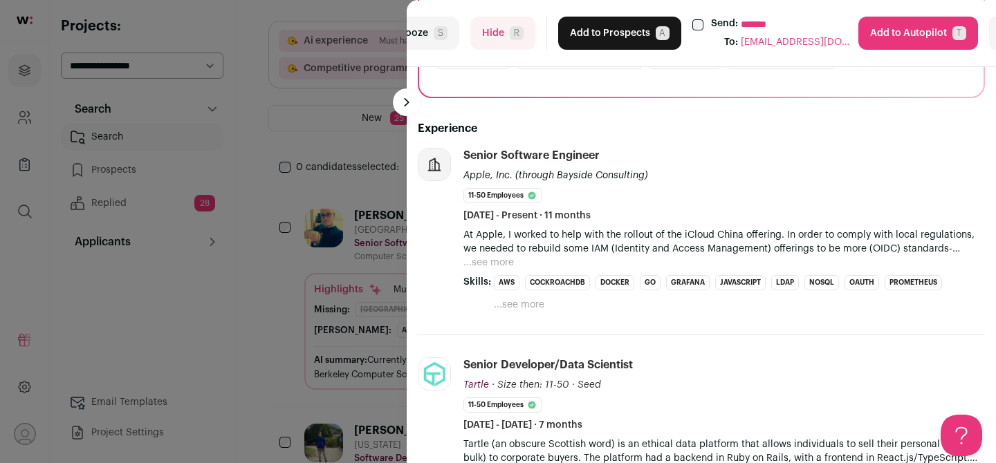
scroll to position [255, 0]
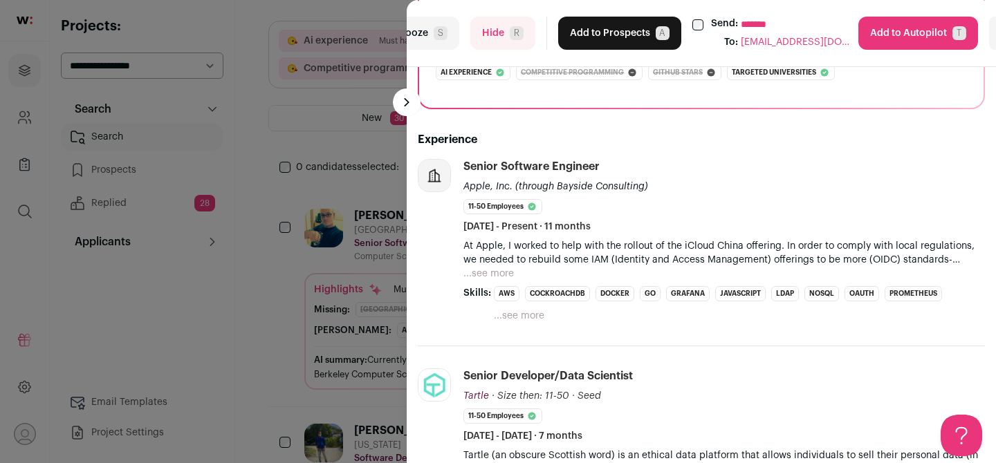
click at [499, 37] on button "Hide R" at bounding box center [502, 33] width 65 height 33
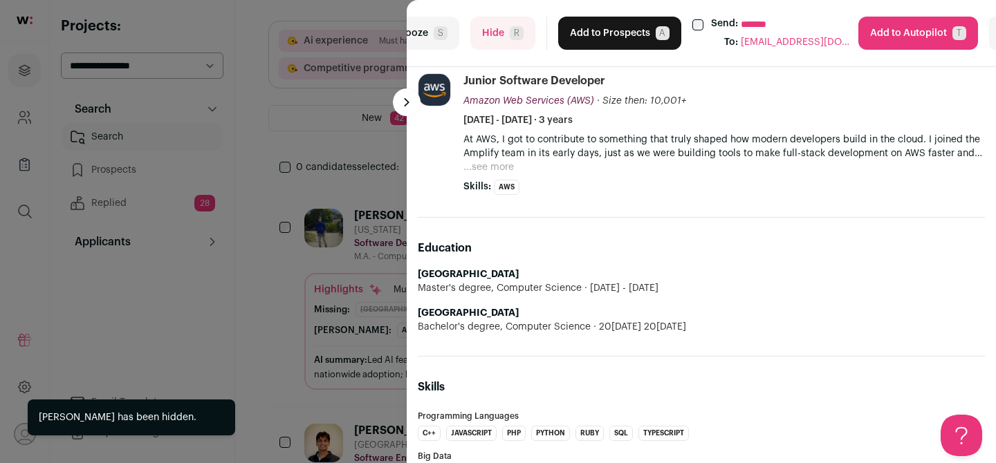
scroll to position [698, 0]
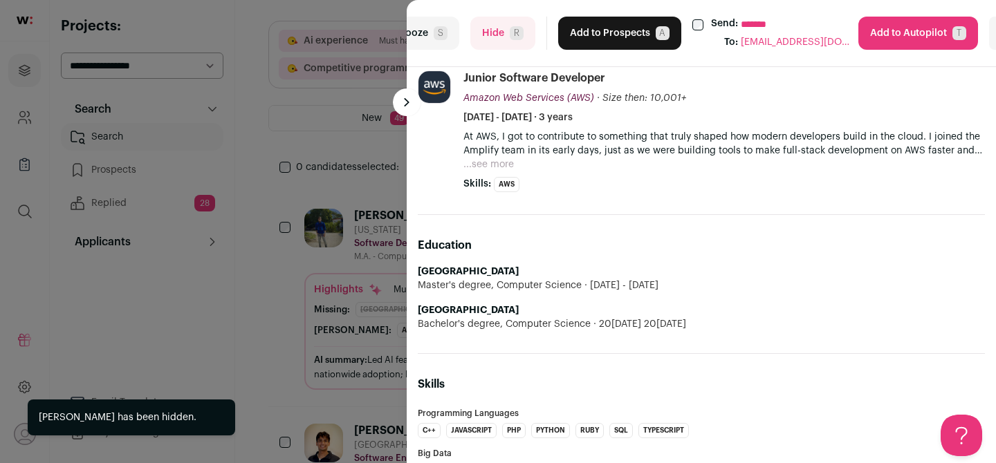
click at [607, 37] on button "Add to Prospects A" at bounding box center [619, 33] width 123 height 33
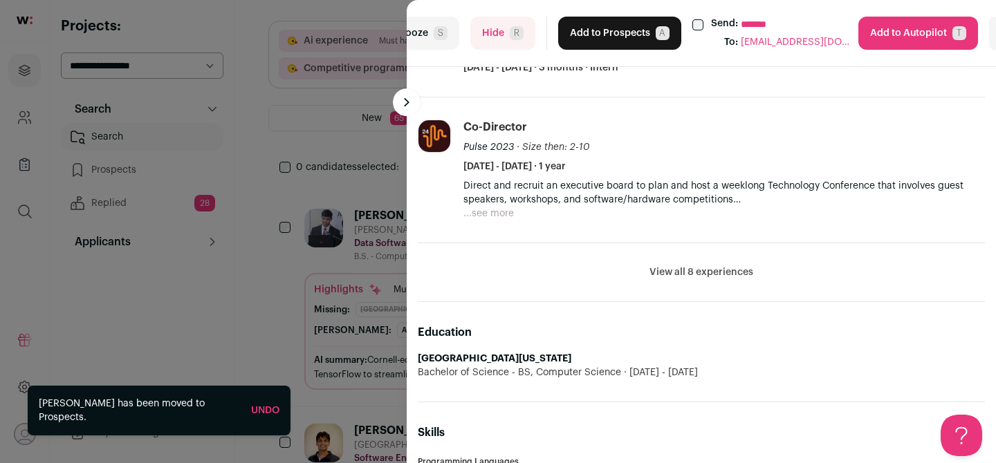
scroll to position [540, 0]
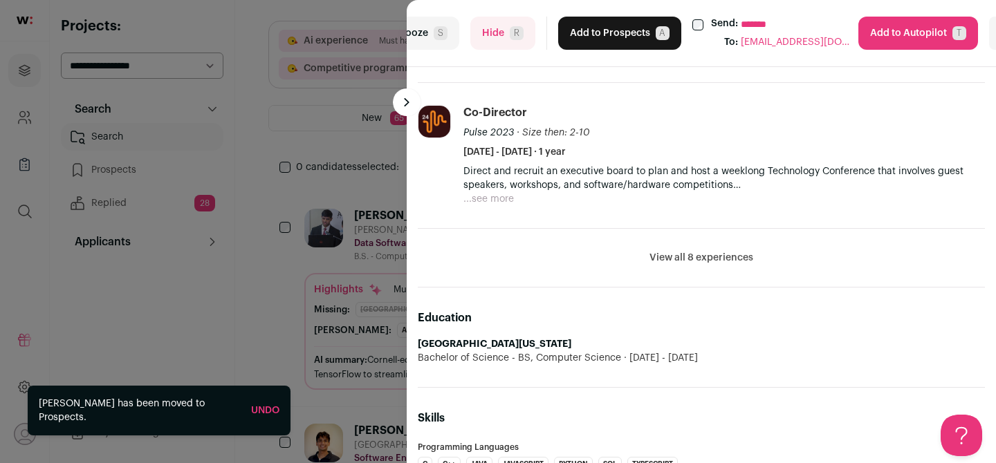
click at [497, 24] on button "Hide R" at bounding box center [502, 33] width 65 height 33
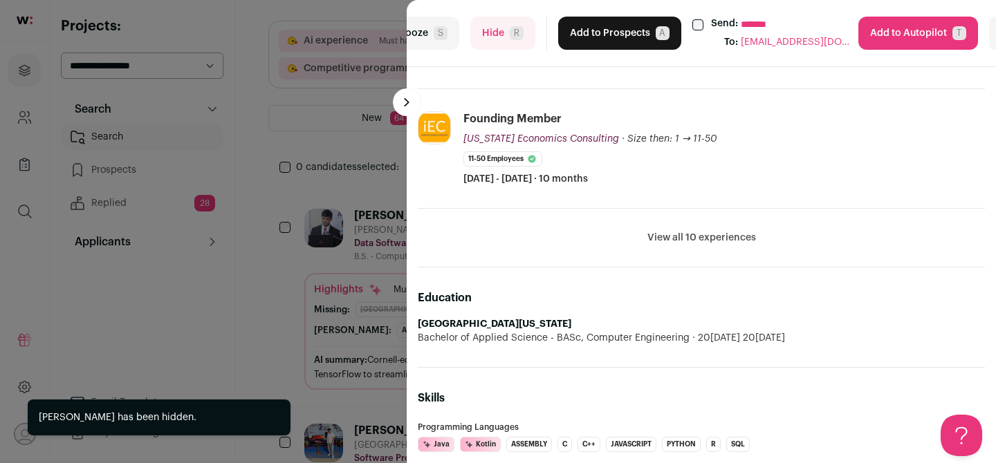
scroll to position [690, 0]
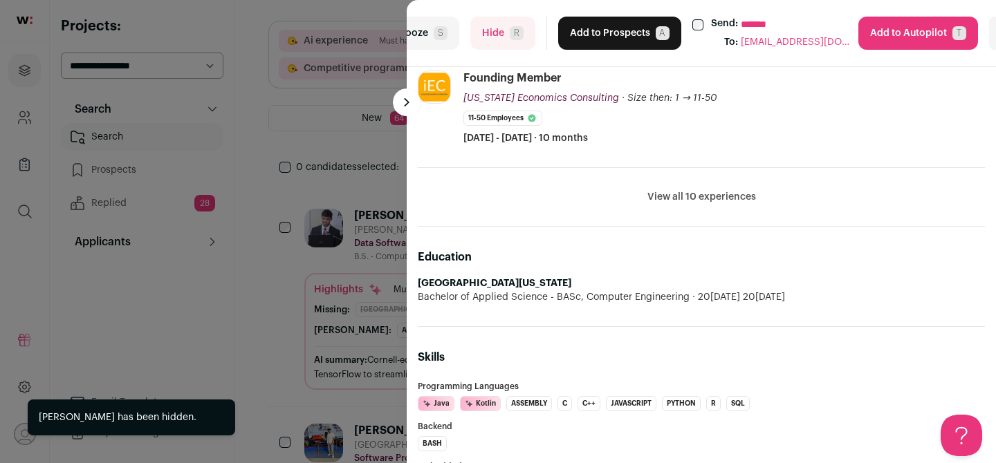
click at [515, 62] on div "**********" at bounding box center [701, 33] width 589 height 67
click at [515, 47] on button "Hide R" at bounding box center [502, 33] width 65 height 33
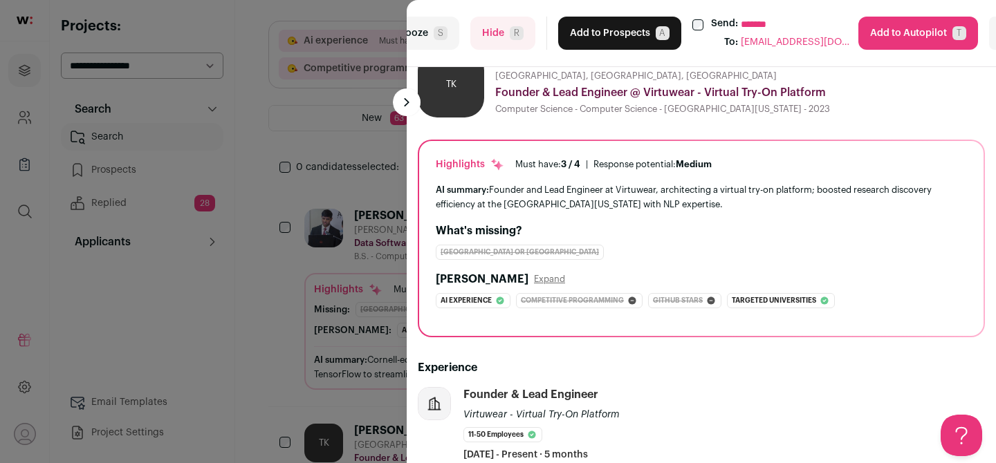
scroll to position [0, 0]
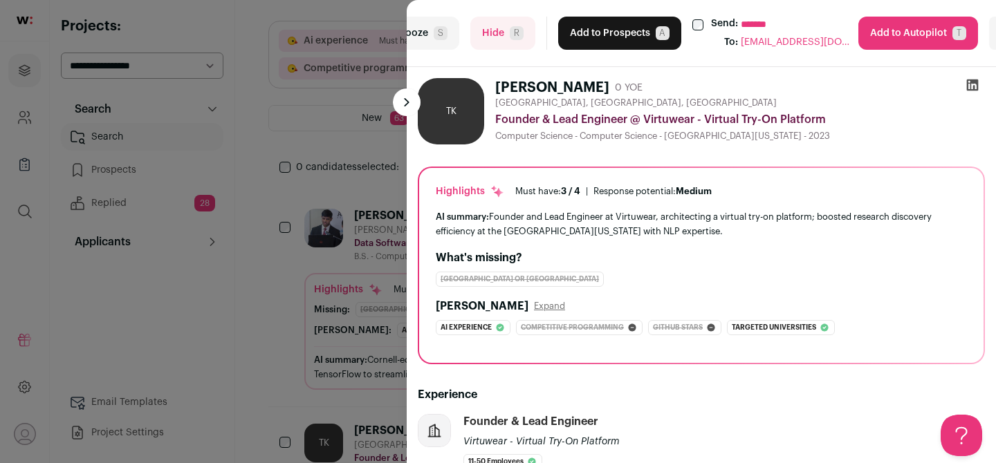
click at [512, 50] on div "**********" at bounding box center [701, 33] width 589 height 67
click at [512, 44] on button "Hide R" at bounding box center [502, 33] width 65 height 33
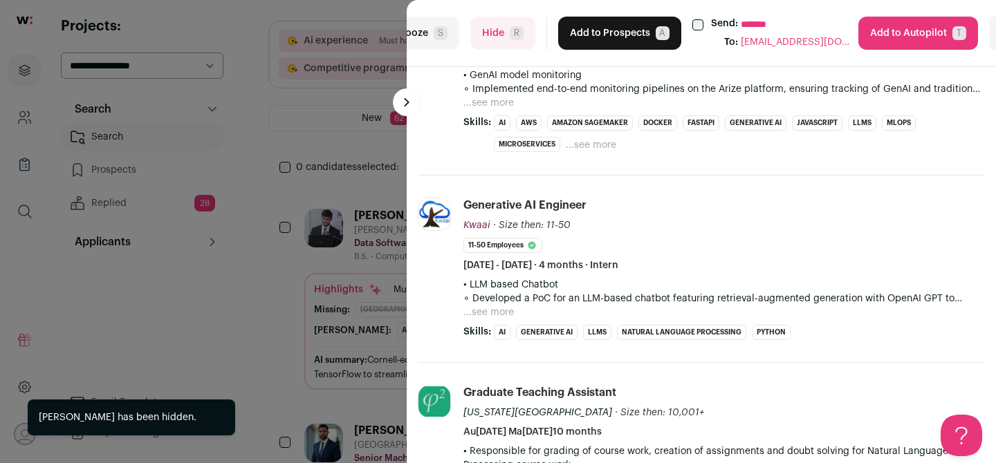
scroll to position [202, 0]
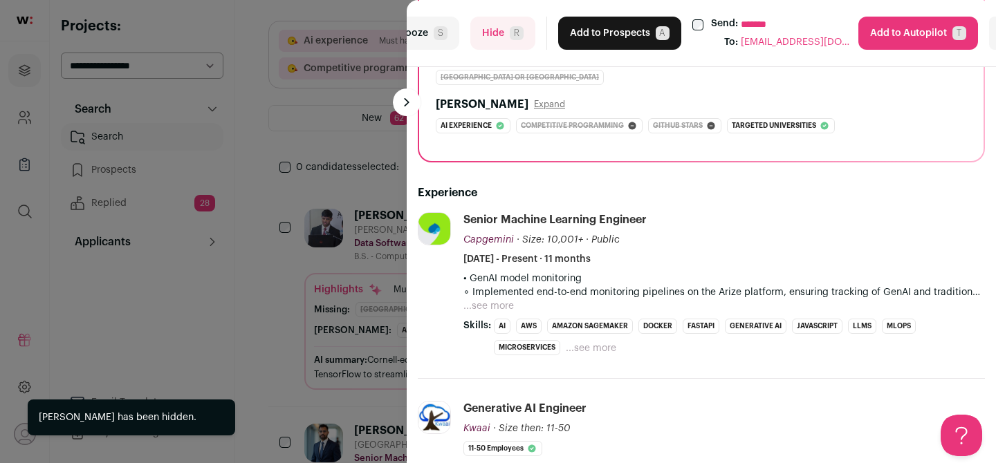
click at [494, 37] on button "Hide R" at bounding box center [502, 33] width 65 height 33
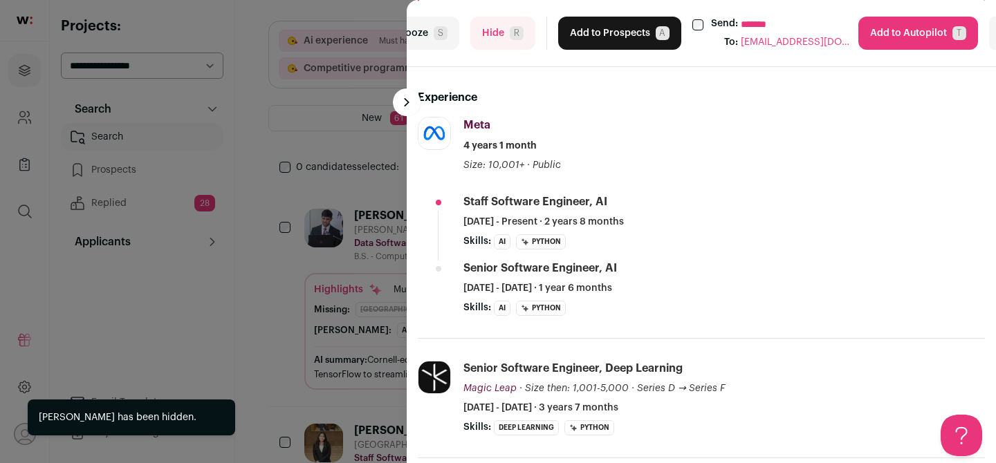
scroll to position [288, 0]
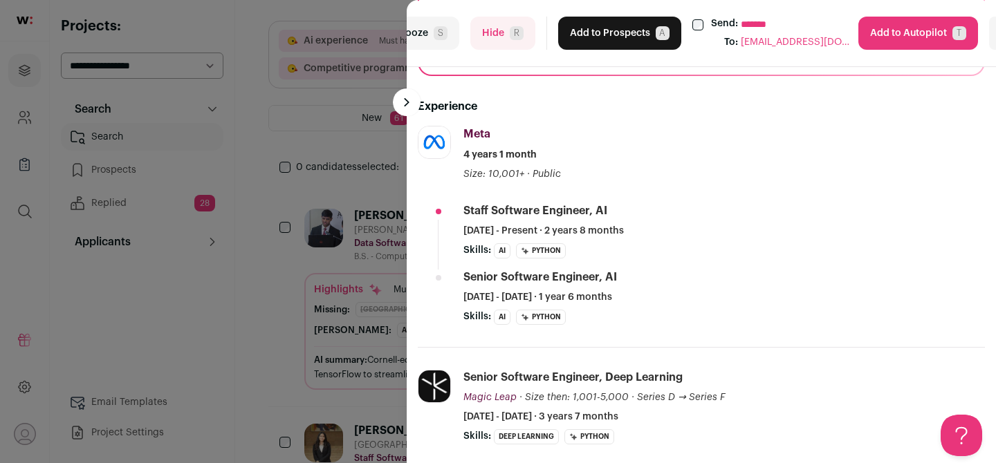
click at [624, 33] on button "Add to Prospects A" at bounding box center [619, 33] width 123 height 33
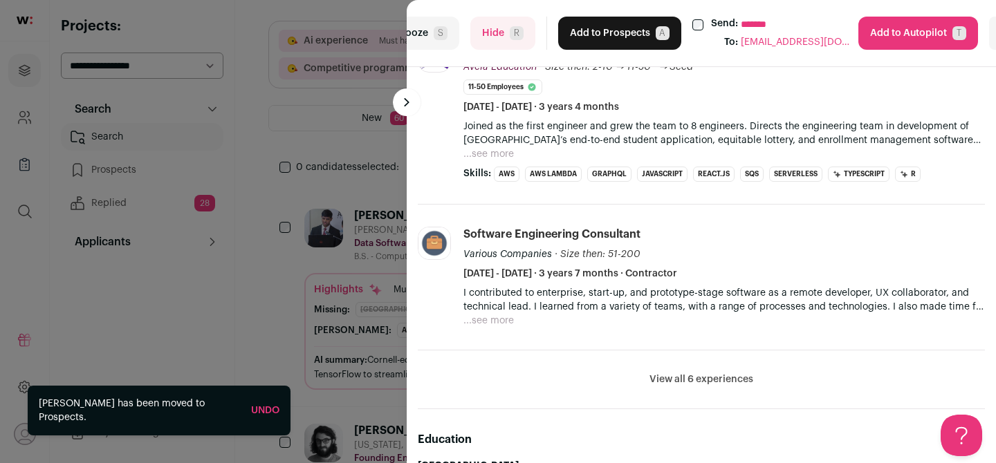
scroll to position [396, 0]
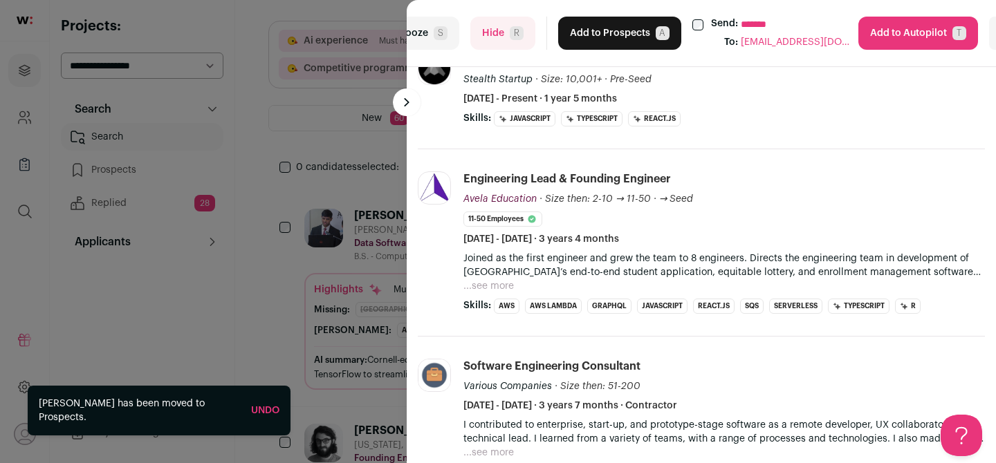
click at [616, 30] on button "Add to Prospects A" at bounding box center [619, 33] width 123 height 33
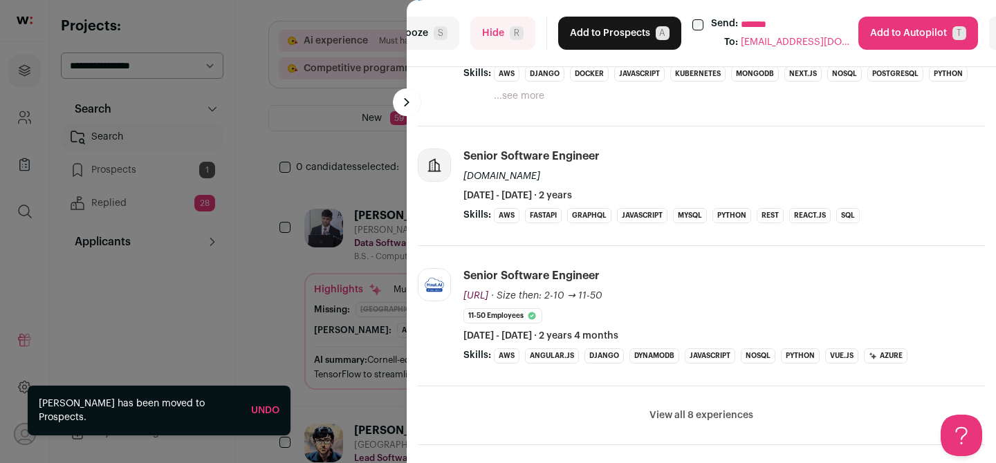
scroll to position [429, 0]
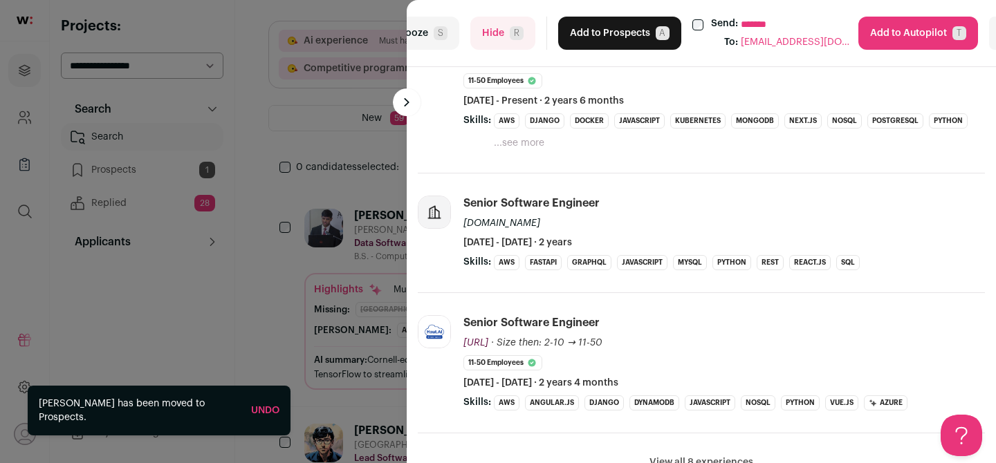
click at [494, 24] on button "Hide R" at bounding box center [502, 33] width 65 height 33
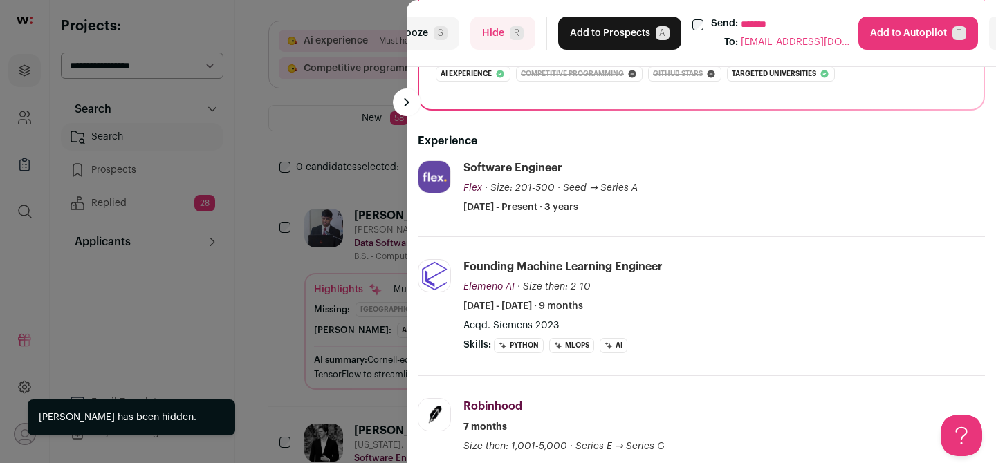
scroll to position [286, 0]
click at [133, 170] on div "**********" at bounding box center [498, 231] width 996 height 463
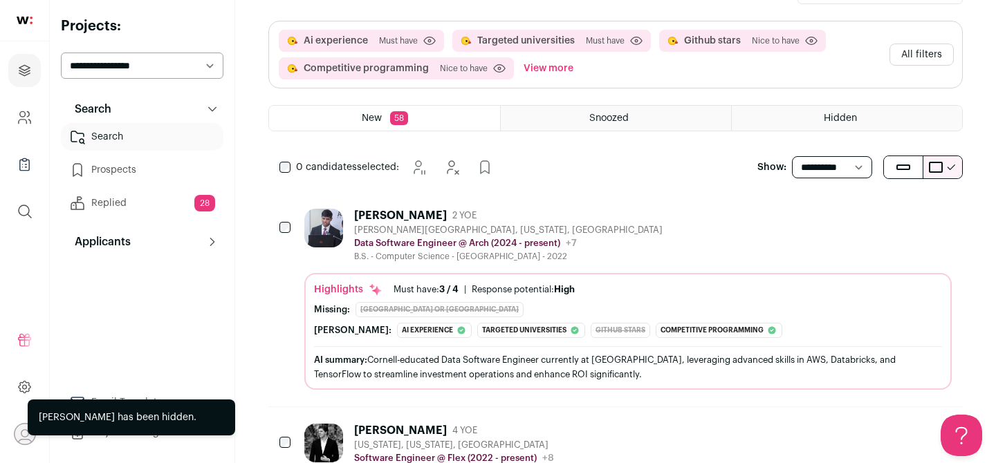
click at [136, 170] on link "Prospects" at bounding box center [142, 170] width 163 height 28
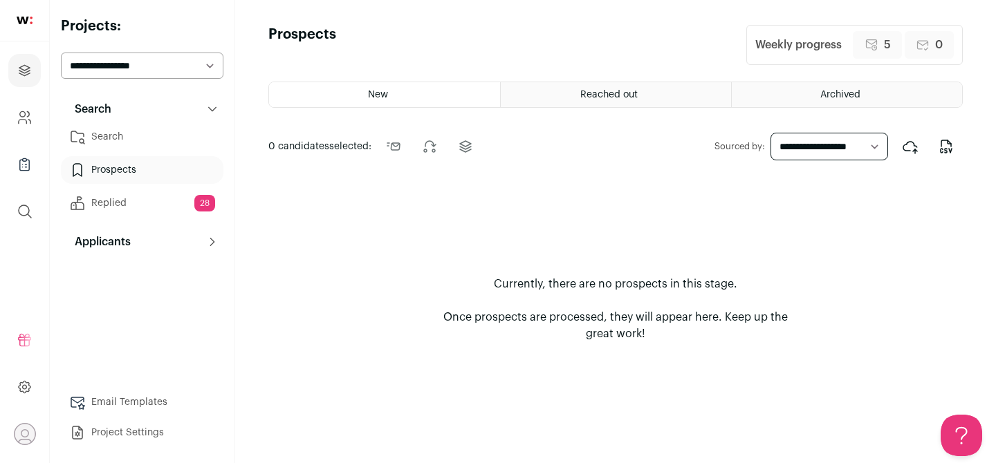
click at [587, 89] on div "Reached out" at bounding box center [616, 94] width 230 height 25
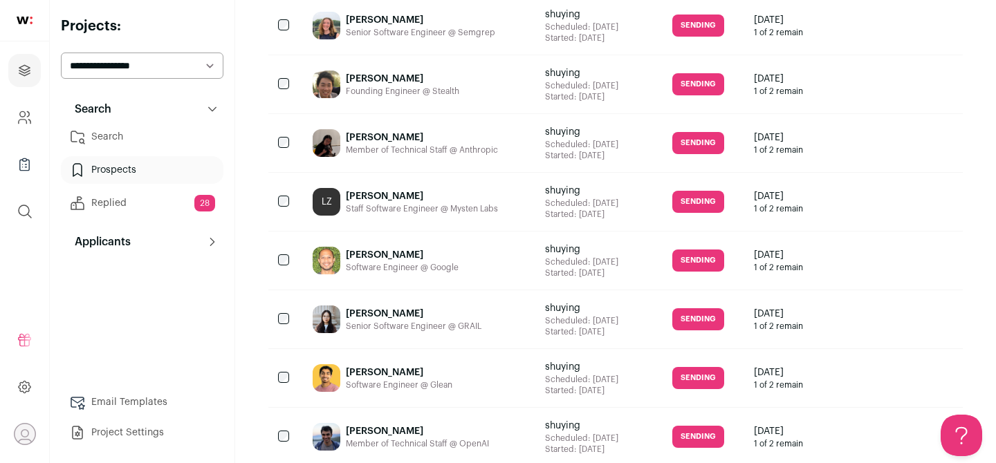
scroll to position [565, 0]
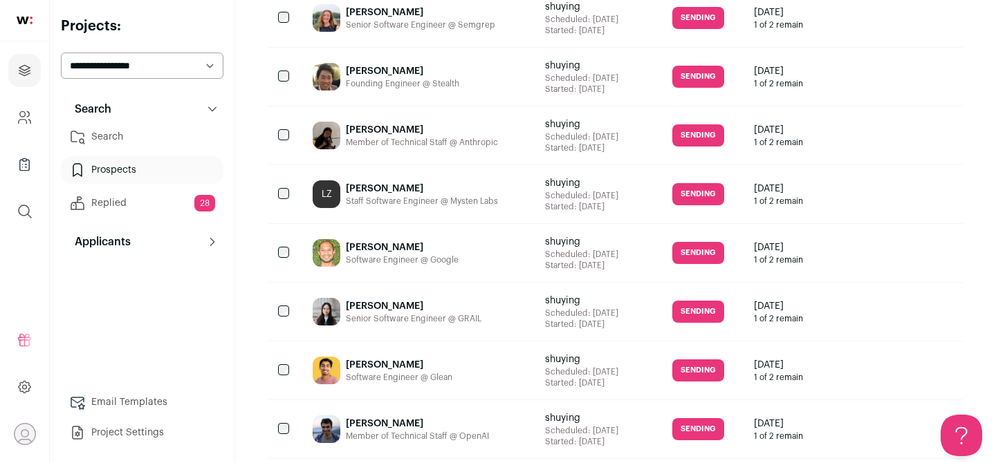
click at [445, 231] on div "[PERSON_NAME] Software Engineer @ Google" at bounding box center [418, 253] width 232 height 58
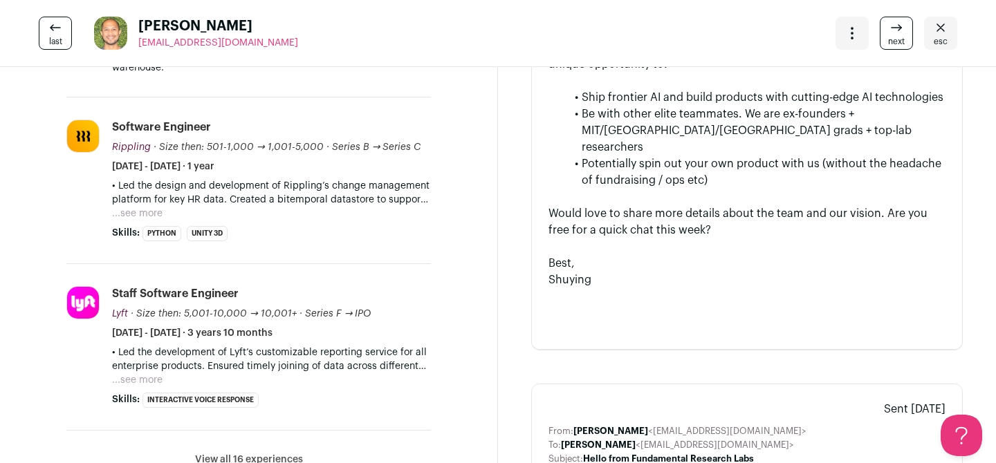
scroll to position [0, 0]
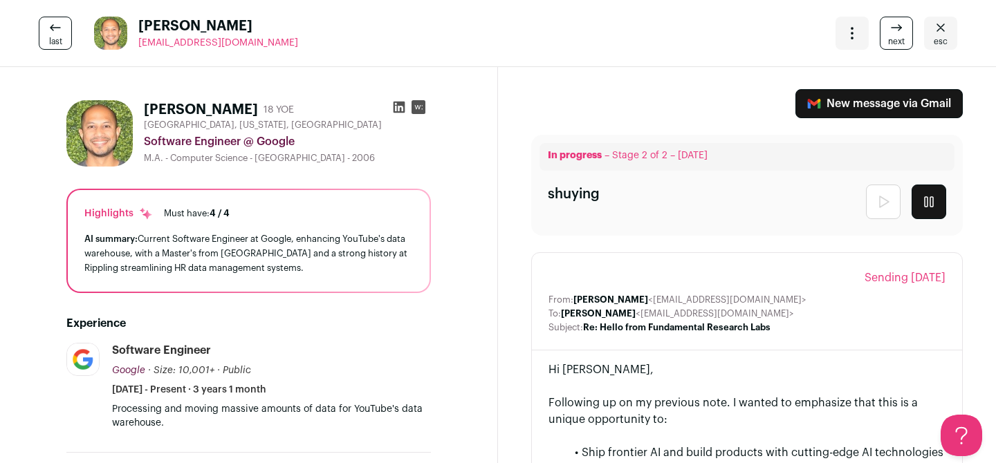
drag, startPoint x: 933, startPoint y: 35, endPoint x: 918, endPoint y: 35, distance: 15.2
click at [933, 35] on icon "Close" at bounding box center [940, 27] width 17 height 17
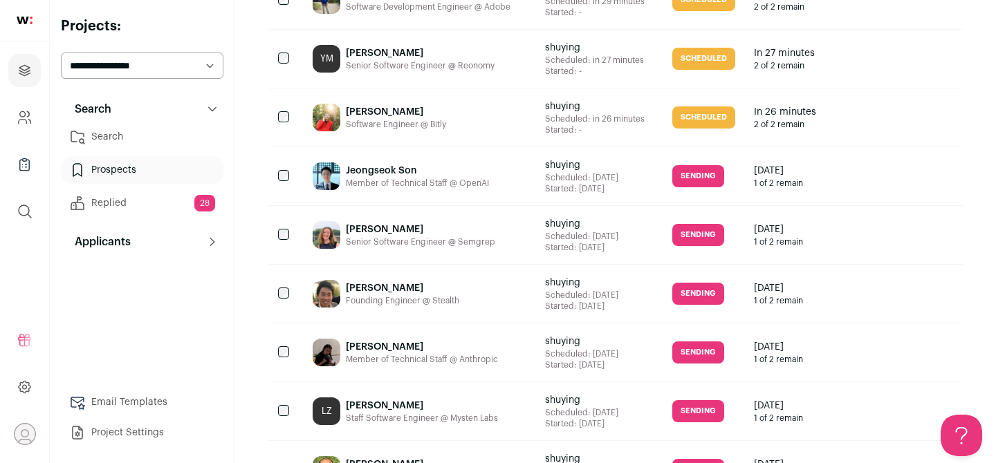
scroll to position [726, 0]
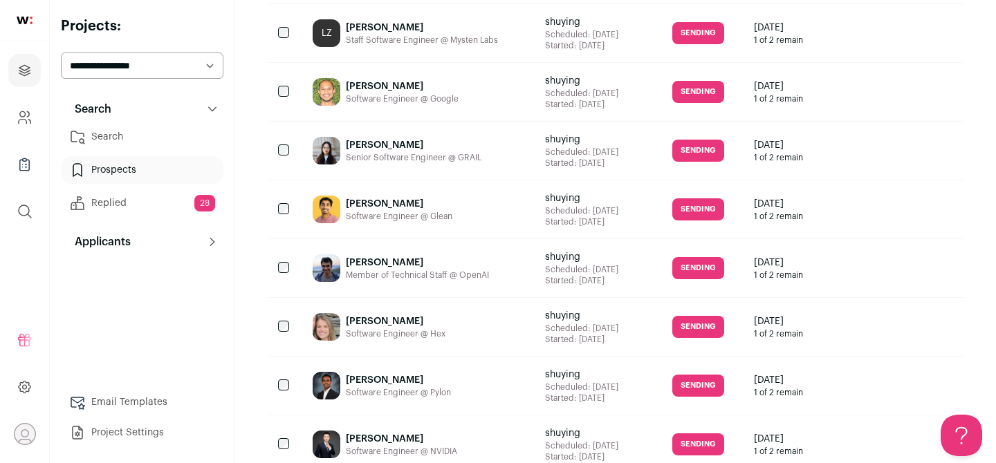
click at [122, 398] on link "Email Templates" at bounding box center [142, 403] width 163 height 28
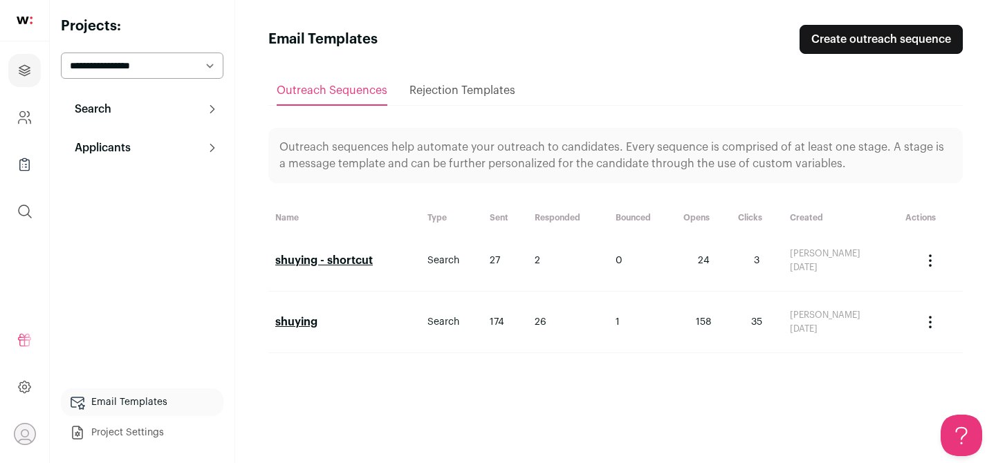
click at [345, 322] on h2 "shuying" at bounding box center [344, 322] width 138 height 17
click at [300, 322] on link "shuying" at bounding box center [296, 322] width 42 height 11
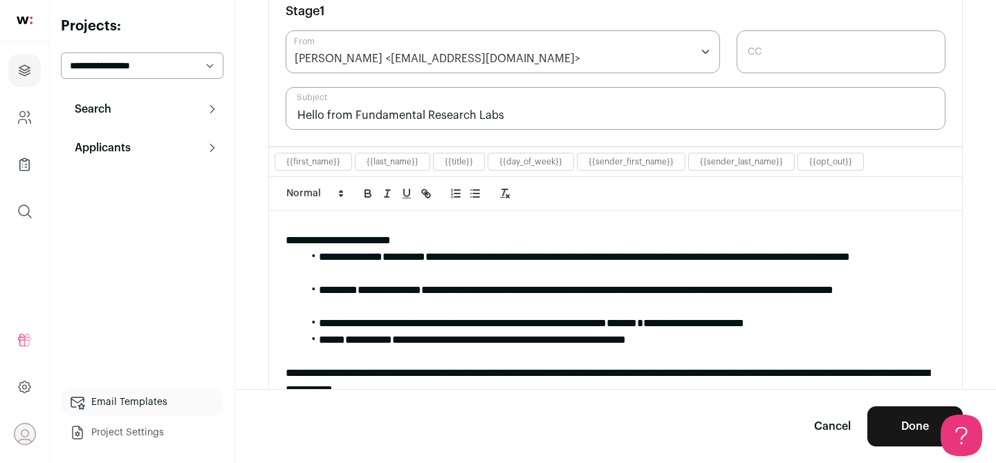
scroll to position [60, 0]
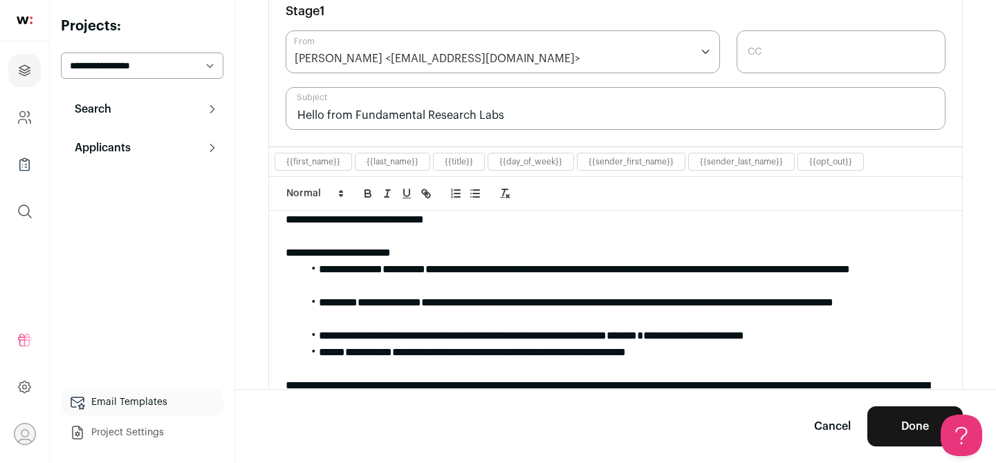
click at [663, 270] on li "**********" at bounding box center [623, 277] width 643 height 33
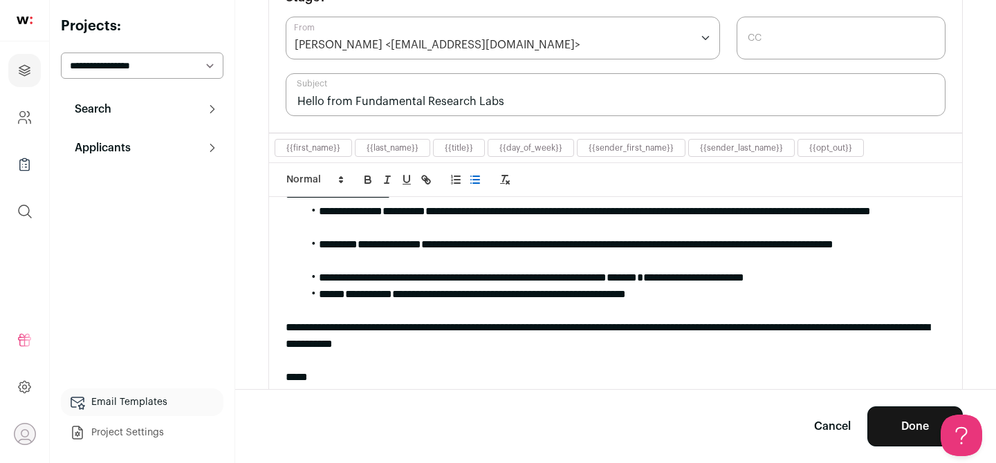
scroll to position [122, 0]
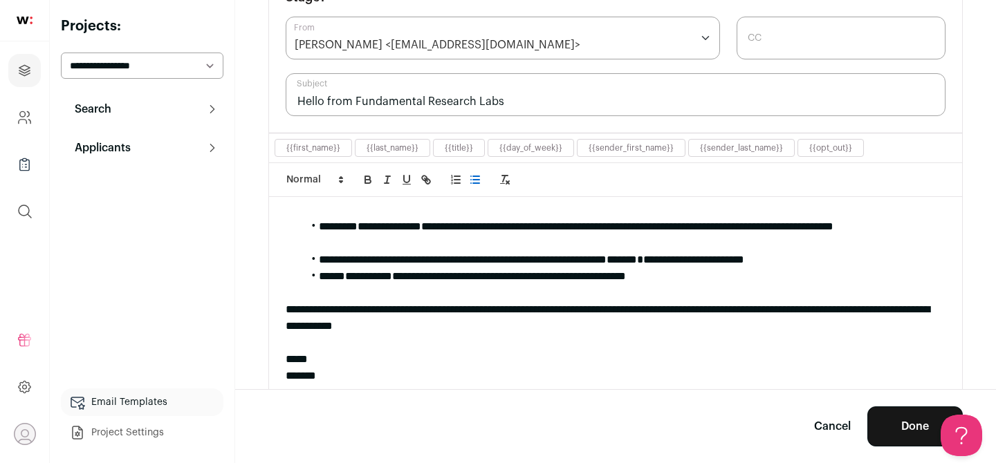
click at [902, 416] on button "Done" at bounding box center [914, 427] width 95 height 40
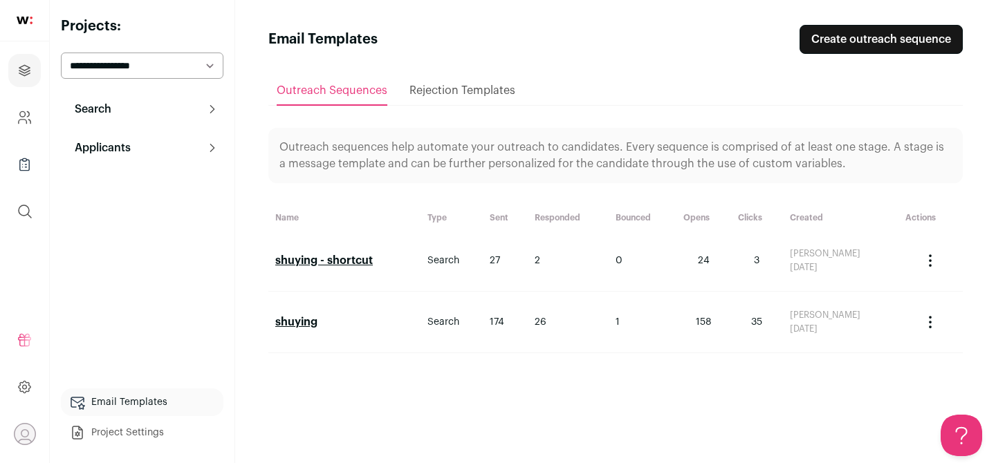
click at [129, 105] on button "Search" at bounding box center [142, 109] width 163 height 28
